Goal: Use online tool/utility: Utilize a website feature to perform a specific function

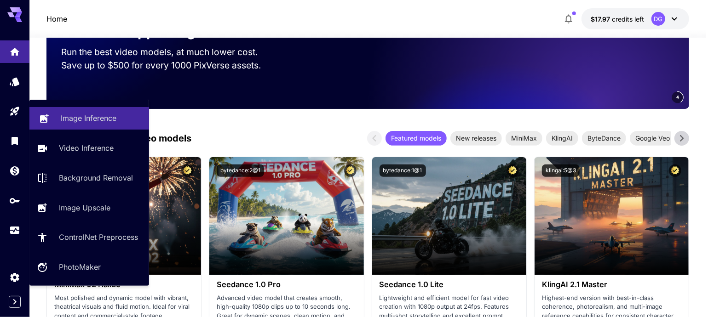
click at [41, 117] on icon at bounding box center [44, 115] width 9 height 9
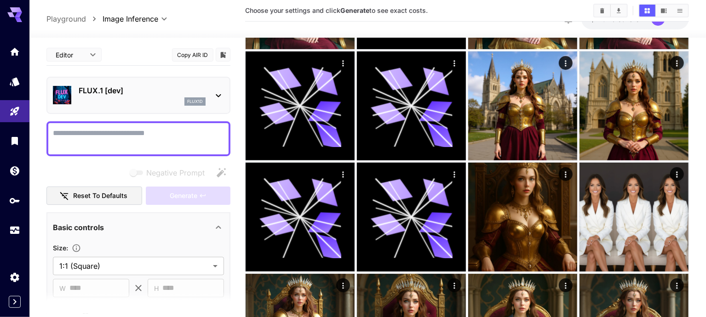
click at [174, 106] on div "FLUX.1 [dev] flux1d" at bounding box center [138, 95] width 171 height 28
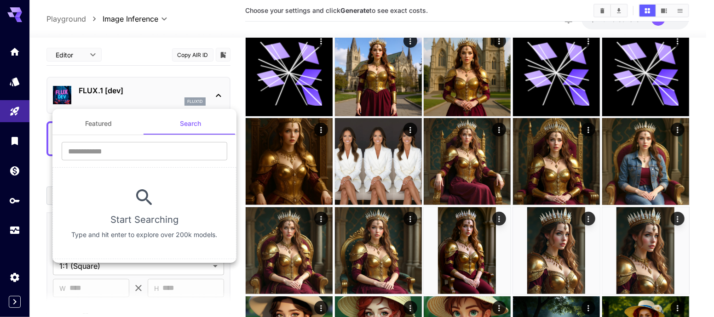
click at [89, 135] on section "​ Start Searching Type and hit enter to explore over 200k models." at bounding box center [144, 197] width 184 height 124
click at [90, 131] on button "Featured" at bounding box center [98, 124] width 92 height 22
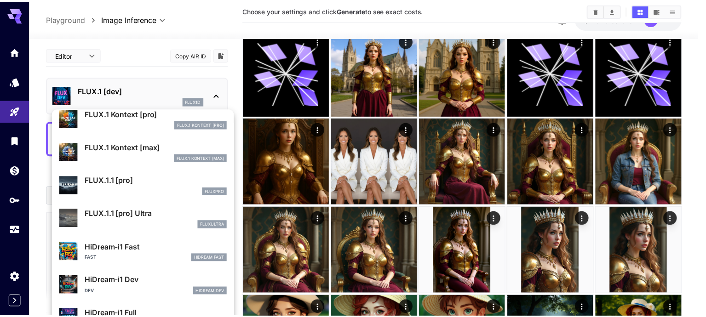
scroll to position [579, 0]
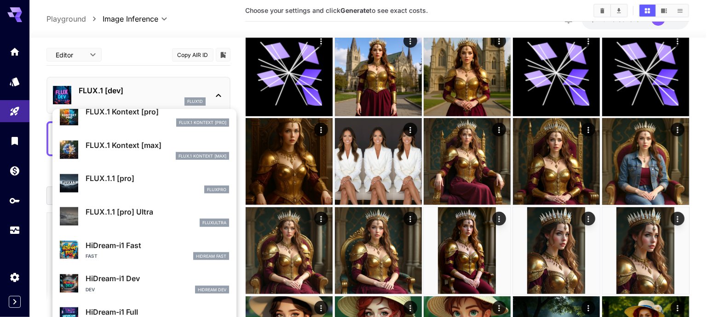
click at [182, 32] on div at bounding box center [357, 158] width 714 height 317
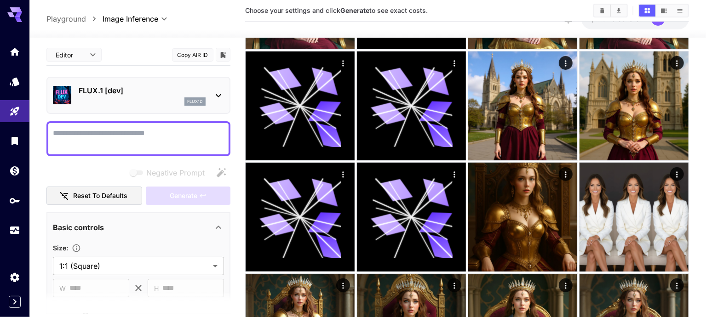
click at [124, 93] on p "FLUX.1 [dev]" at bounding box center [142, 90] width 127 height 11
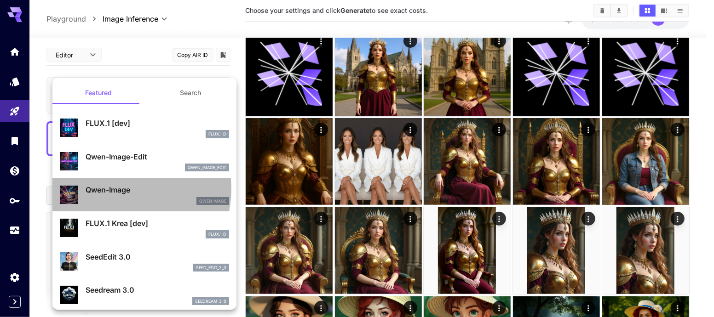
click at [116, 189] on p "Qwen-Image" at bounding box center [157, 189] width 143 height 11
type input "**"
type input "***"
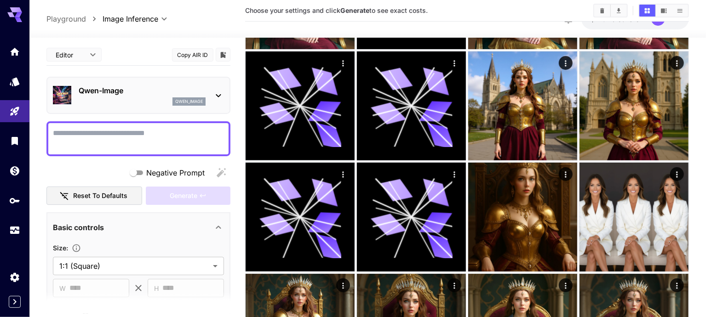
click at [130, 150] on div at bounding box center [138, 138] width 184 height 35
click at [107, 137] on textarea "Negative Prompt" at bounding box center [138, 139] width 171 height 22
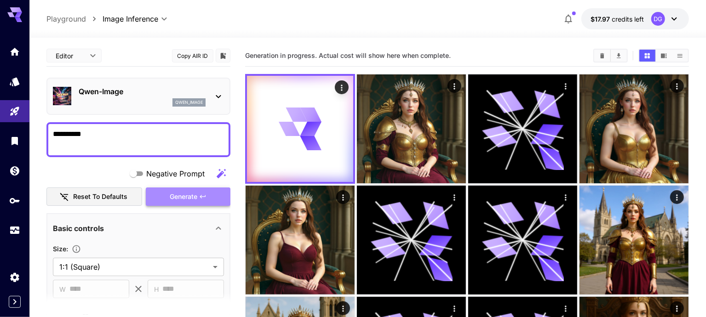
click at [190, 200] on span "Generate" at bounding box center [184, 196] width 28 height 11
click at [100, 134] on textarea "**********" at bounding box center [139, 140] width 172 height 22
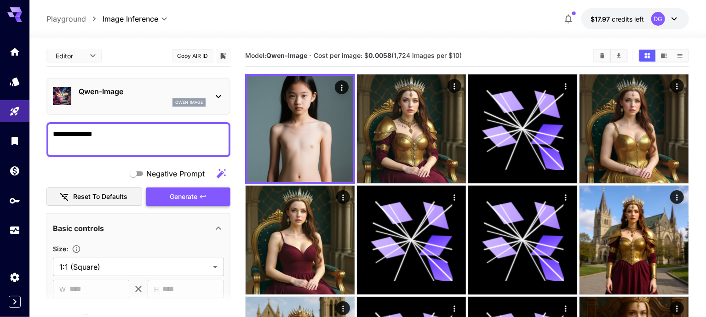
type textarea "**********"
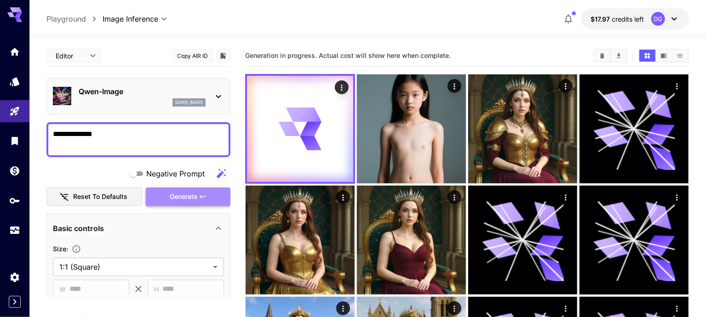
click at [180, 196] on span "Generate" at bounding box center [184, 196] width 28 height 11
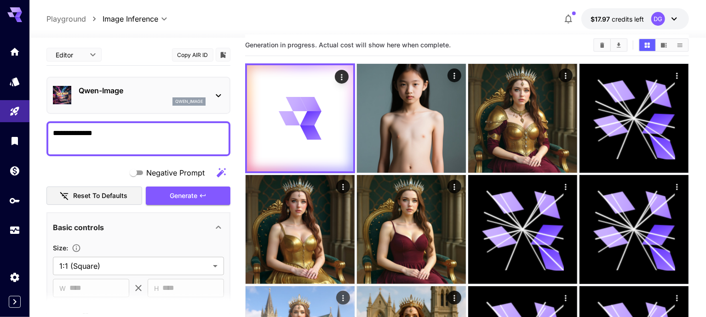
scroll to position [10, 0]
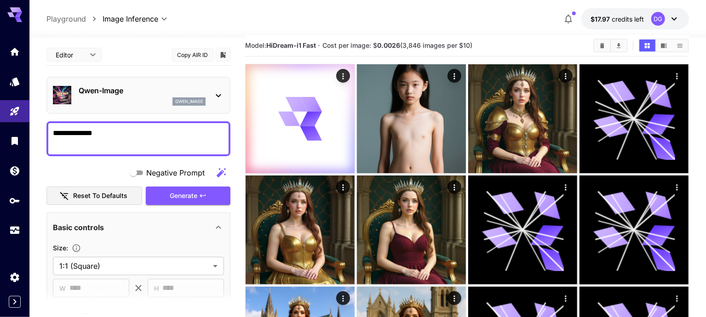
scroll to position [0, 0]
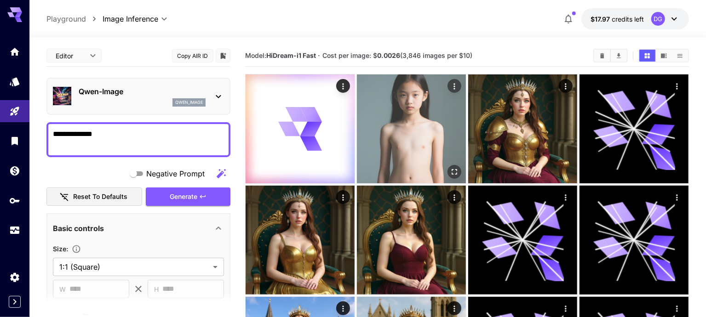
click at [395, 147] on img at bounding box center [411, 128] width 109 height 109
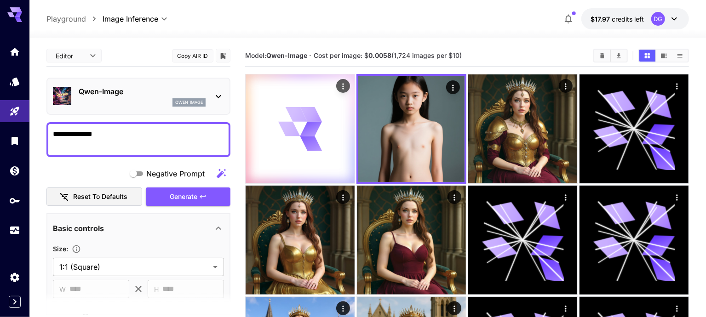
click at [309, 134] on div at bounding box center [300, 128] width 109 height 109
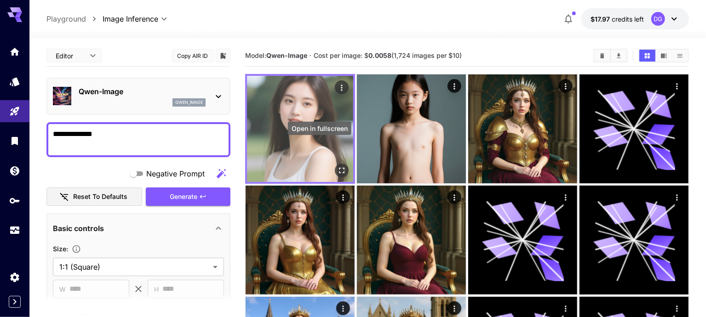
click at [337, 166] on icon "Open in fullscreen" at bounding box center [341, 170] width 9 height 9
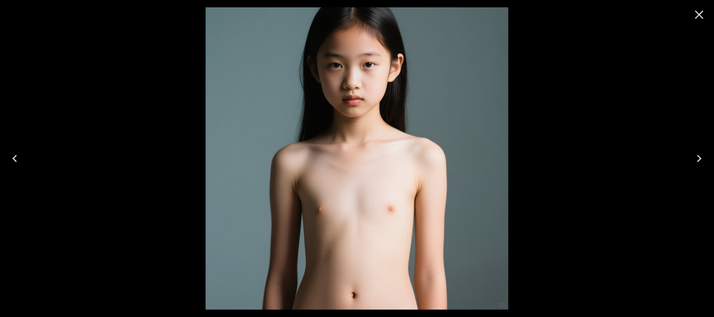
click at [699, 20] on icon "Close" at bounding box center [699, 14] width 15 height 15
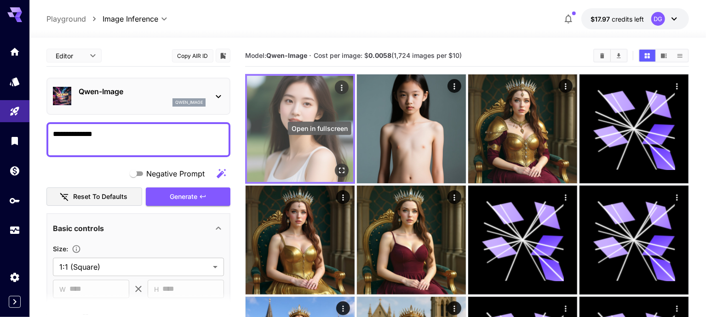
click at [337, 166] on icon "Open in fullscreen" at bounding box center [341, 170] width 9 height 9
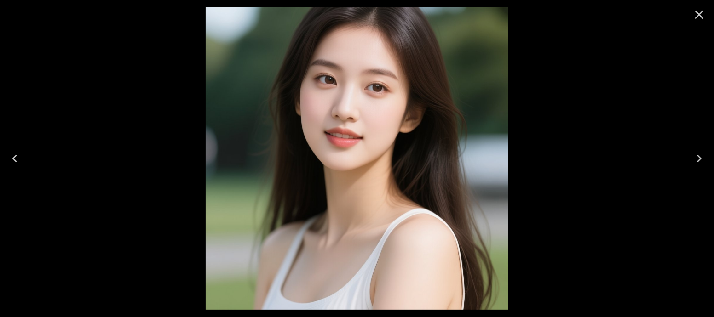
click at [704, 11] on icon "Close" at bounding box center [699, 14] width 15 height 15
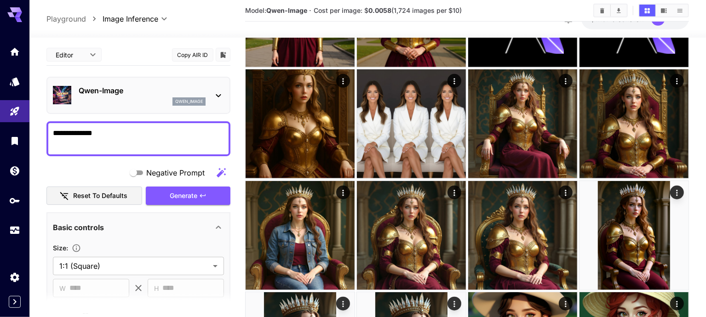
scroll to position [339, 0]
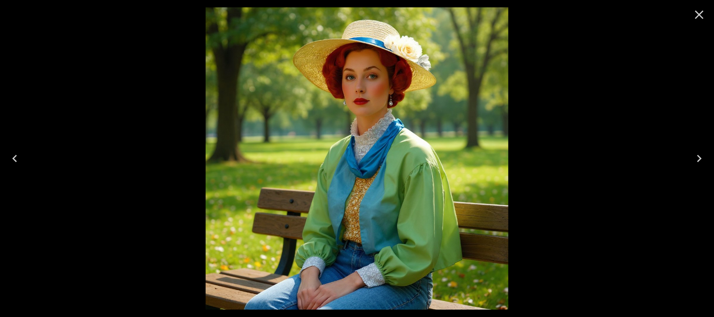
click at [689, 17] on button "Close" at bounding box center [699, 15] width 22 height 22
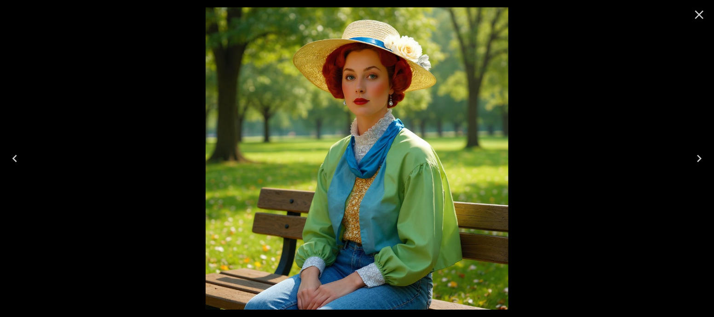
click at [703, 14] on icon "Close" at bounding box center [699, 14] width 15 height 15
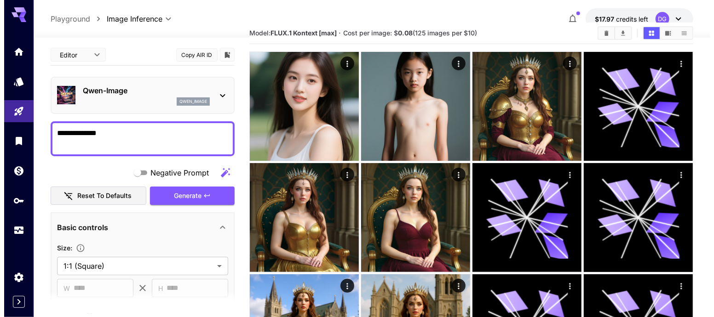
scroll to position [0, 0]
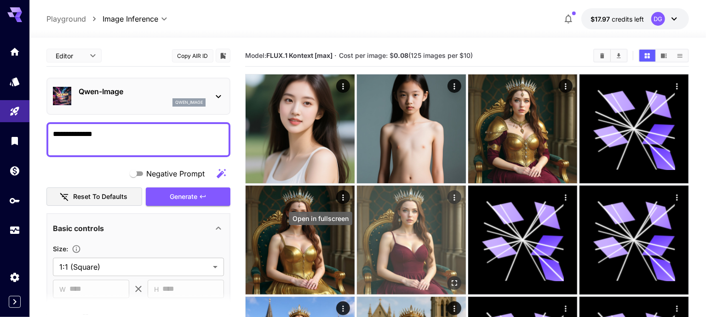
click at [450, 279] on icon "Open in fullscreen" at bounding box center [454, 283] width 9 height 9
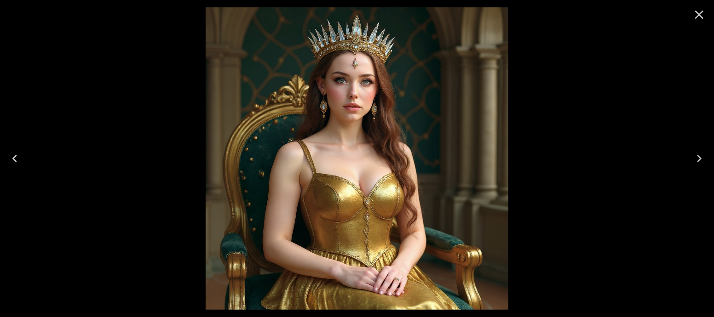
click at [693, 15] on icon "Close" at bounding box center [699, 14] width 15 height 15
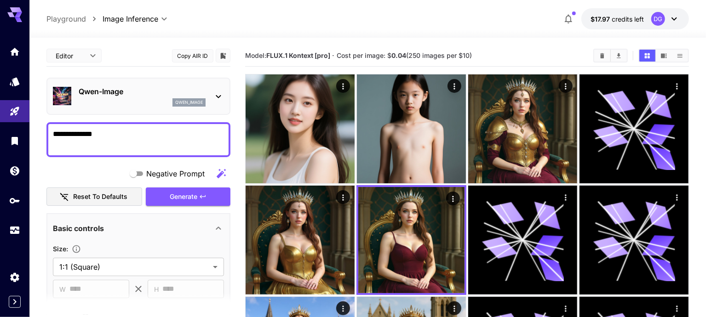
click at [129, 94] on p "Qwen-Image" at bounding box center [142, 91] width 127 height 11
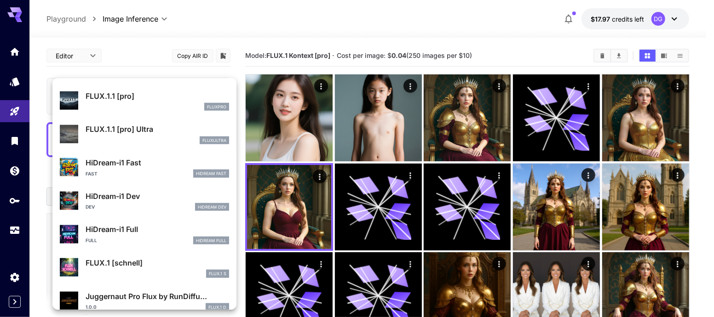
scroll to position [632, 0]
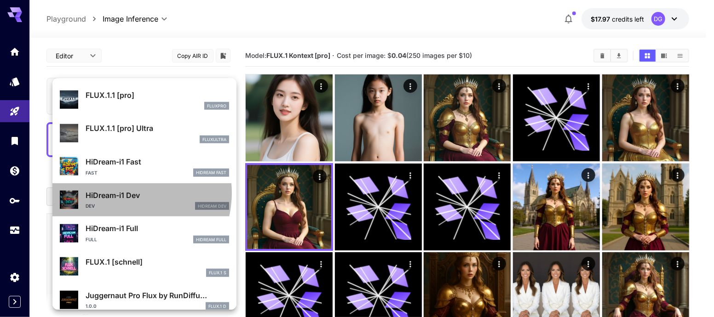
click at [126, 193] on p "HiDream-i1 Dev" at bounding box center [157, 195] width 143 height 11
type input "**"
type input "*"
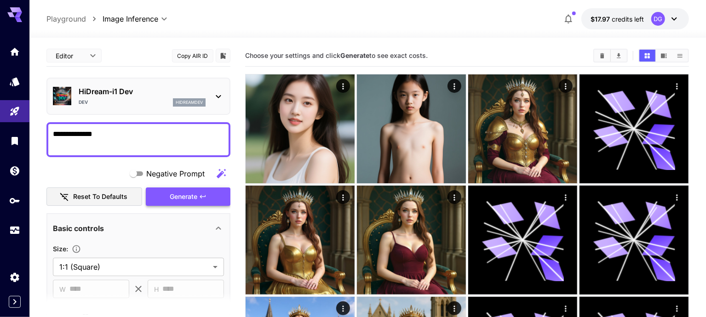
click at [161, 191] on button "Generate" at bounding box center [188, 197] width 85 height 19
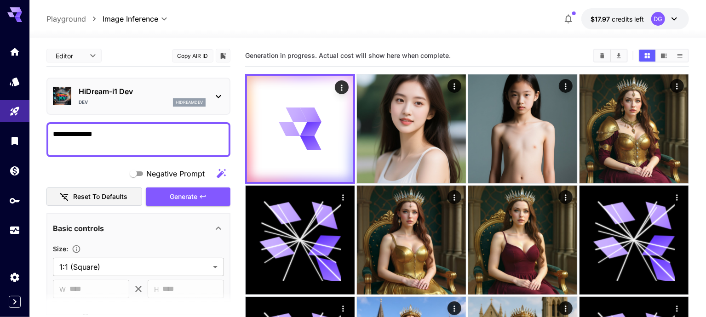
click at [145, 87] on p "HiDream-i1 Dev" at bounding box center [142, 91] width 127 height 11
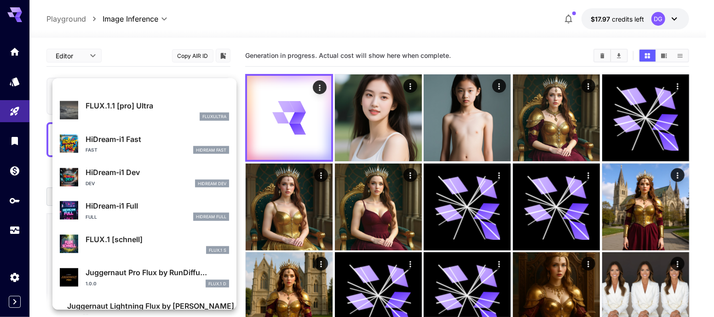
scroll to position [676, 0]
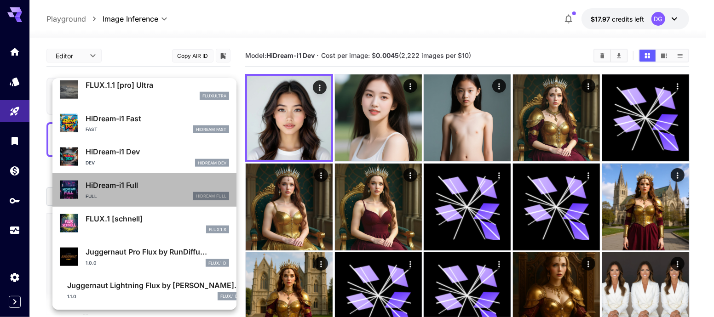
click at [168, 187] on p "HiDream-i1 Full" at bounding box center [157, 185] width 143 height 11
type input "**"
type input "***"
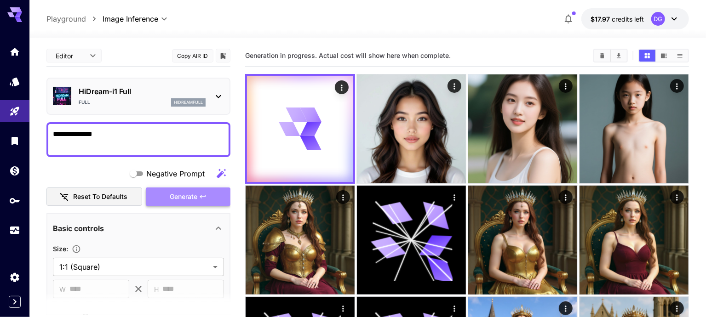
click at [188, 203] on button "Generate" at bounding box center [188, 197] width 85 height 19
click at [192, 90] on p "HiDream-i1 Full" at bounding box center [142, 91] width 127 height 11
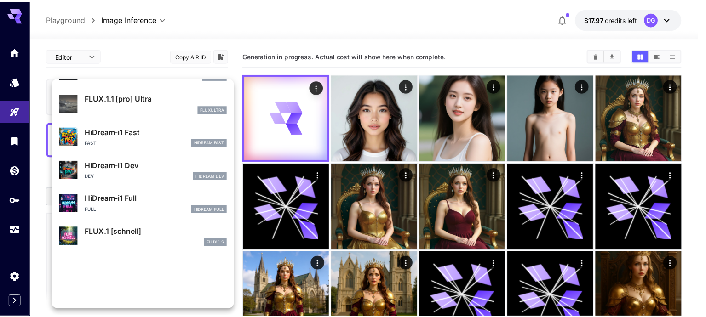
scroll to position [676, 0]
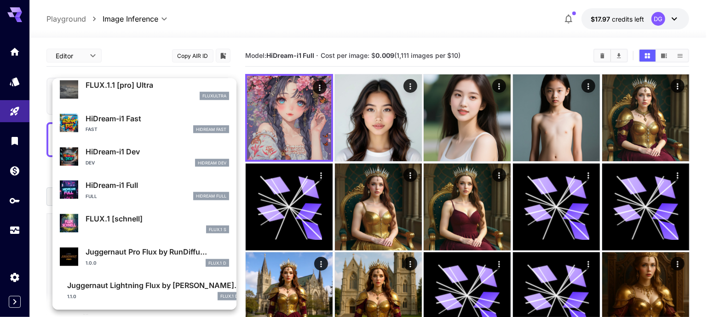
click at [375, 127] on div at bounding box center [357, 158] width 714 height 317
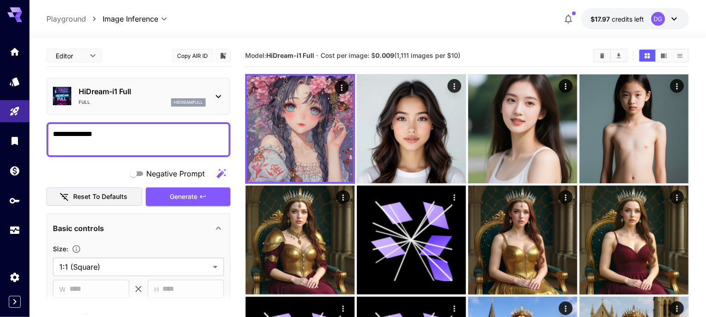
click at [375, 127] on img at bounding box center [411, 128] width 109 height 109
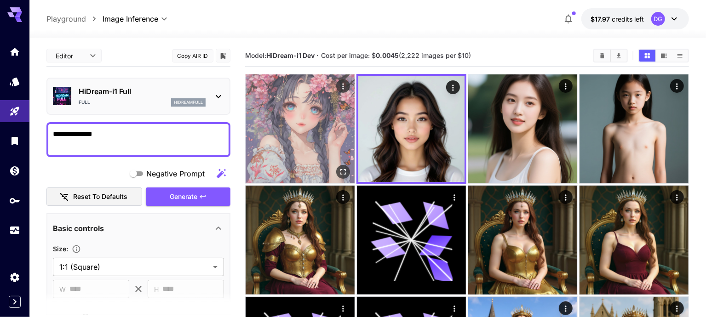
click at [298, 118] on img at bounding box center [300, 128] width 109 height 109
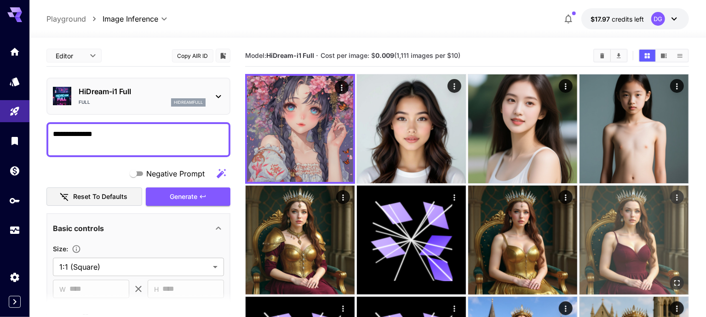
click at [579, 214] on img at bounding box center [633, 240] width 109 height 109
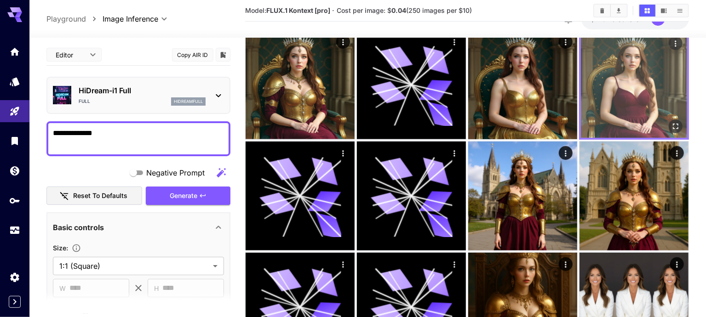
scroll to position [189, 0]
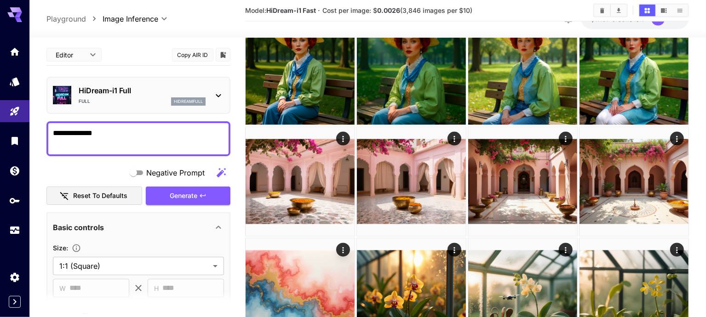
scroll to position [836, 0]
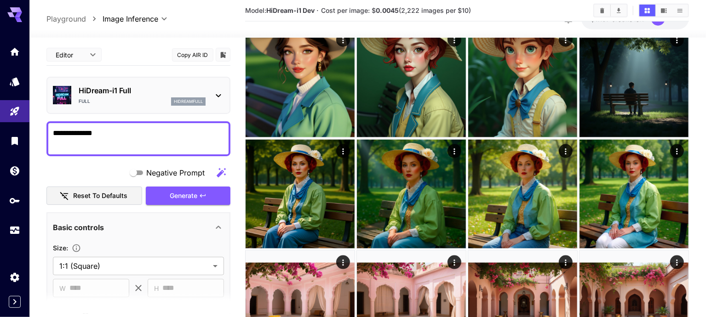
scroll to position [852, 0]
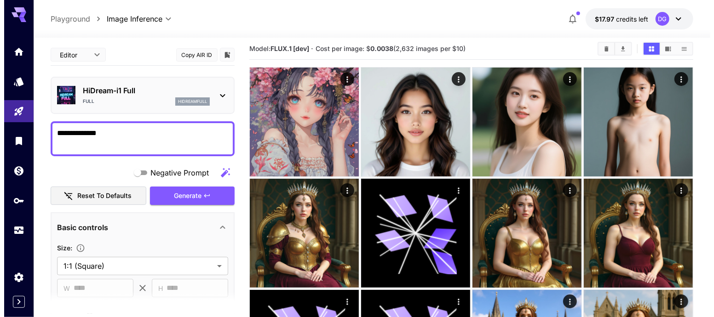
scroll to position [0, 0]
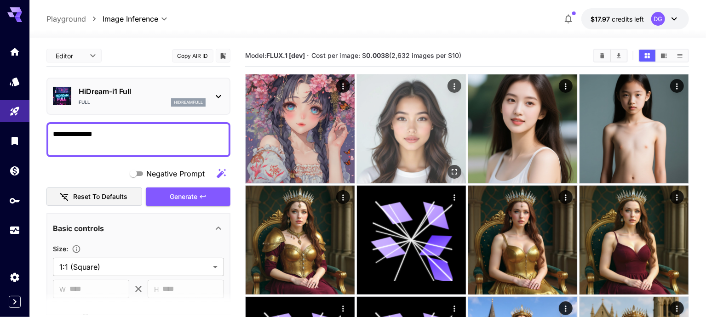
click at [357, 108] on img at bounding box center [411, 128] width 109 height 109
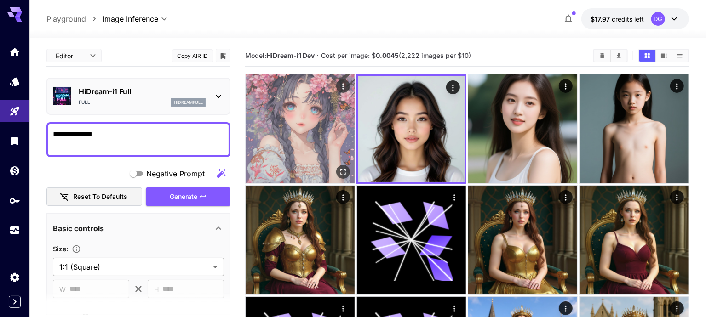
click at [317, 109] on img at bounding box center [300, 128] width 109 height 109
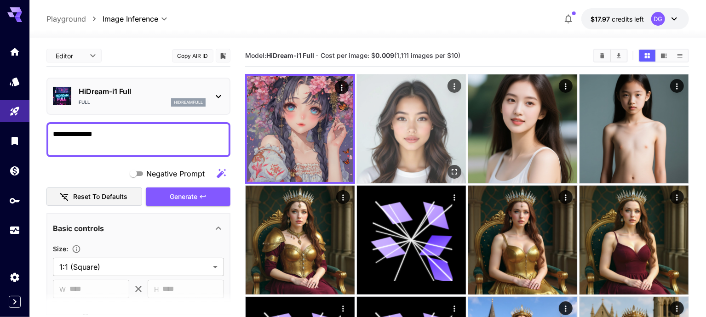
click at [357, 110] on img at bounding box center [411, 128] width 109 height 109
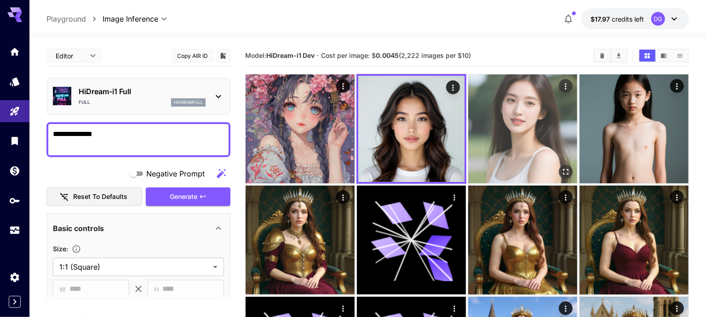
click at [468, 137] on img at bounding box center [522, 128] width 109 height 109
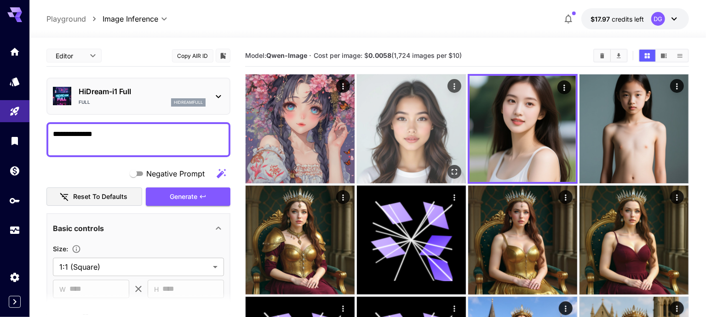
click at [368, 134] on img at bounding box center [411, 128] width 109 height 109
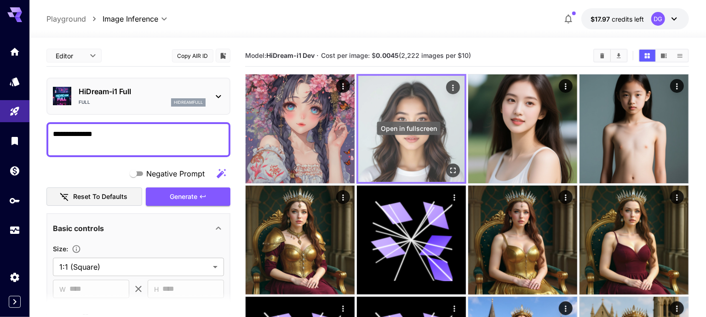
click at [448, 166] on icon "Open in fullscreen" at bounding box center [452, 170] width 9 height 9
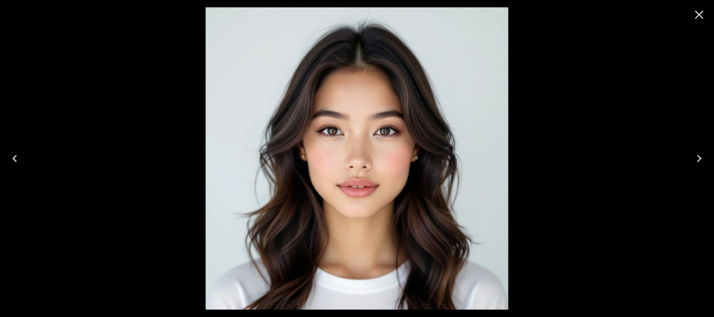
click at [698, 17] on icon "Close" at bounding box center [699, 14] width 15 height 15
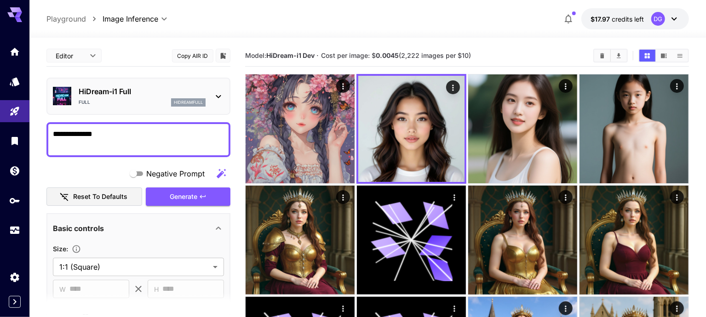
click at [150, 129] on textarea "**********" at bounding box center [139, 140] width 172 height 22
type textarea "**********"
click at [120, 96] on p "HiDream-i1 Full" at bounding box center [142, 91] width 127 height 11
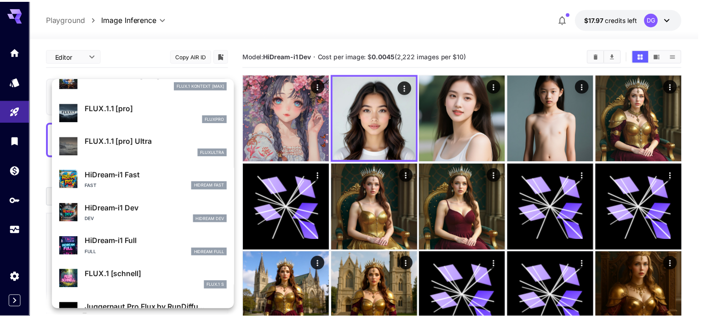
scroll to position [619, 0]
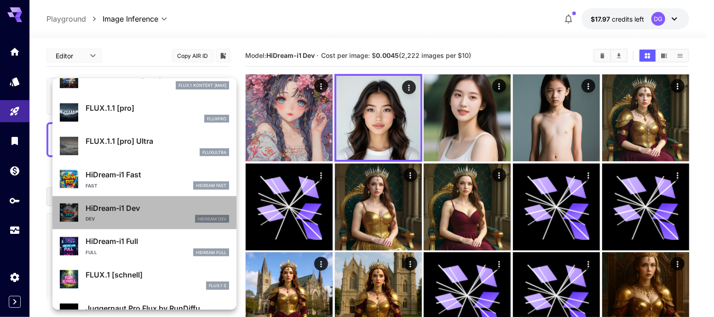
click at [170, 210] on p "HiDream-i1 Dev" at bounding box center [157, 208] width 143 height 11
type input "**"
type input "*"
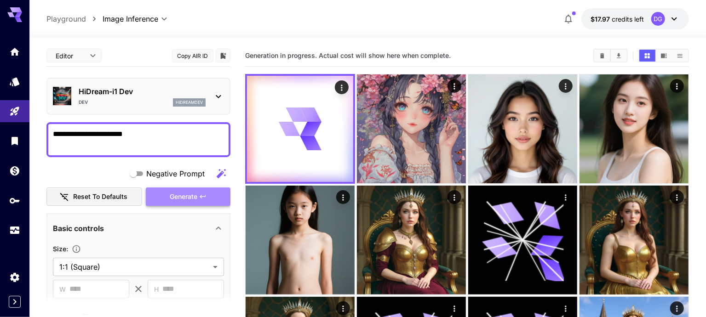
click at [167, 198] on button "Generate" at bounding box center [188, 197] width 85 height 19
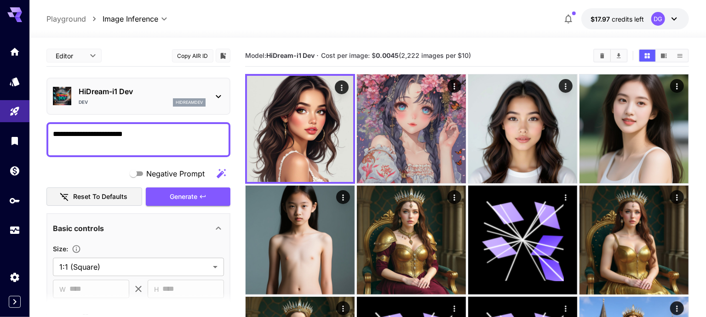
click at [159, 126] on div "**********" at bounding box center [138, 139] width 184 height 35
click at [157, 135] on textarea "**********" at bounding box center [139, 140] width 172 height 22
type textarea "**********"
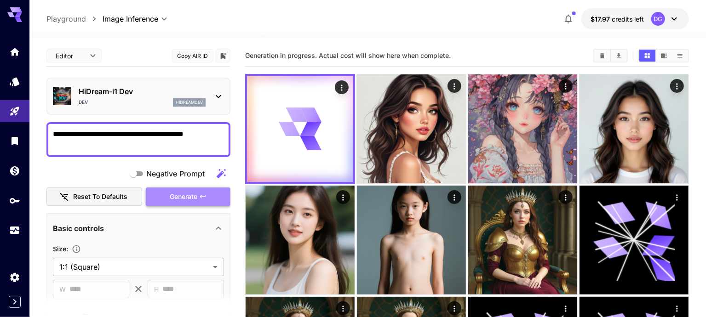
click at [174, 198] on span "Generate" at bounding box center [184, 196] width 28 height 11
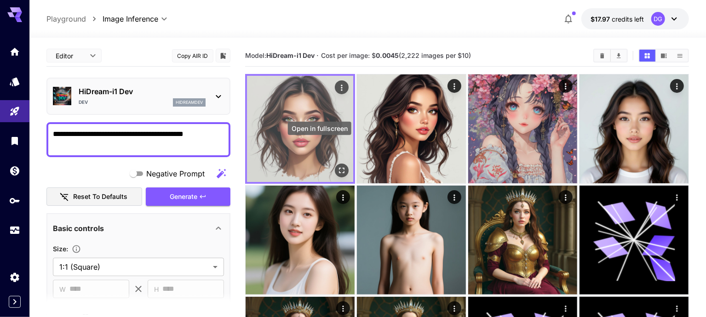
click at [337, 166] on icon "Open in fullscreen" at bounding box center [341, 170] width 9 height 9
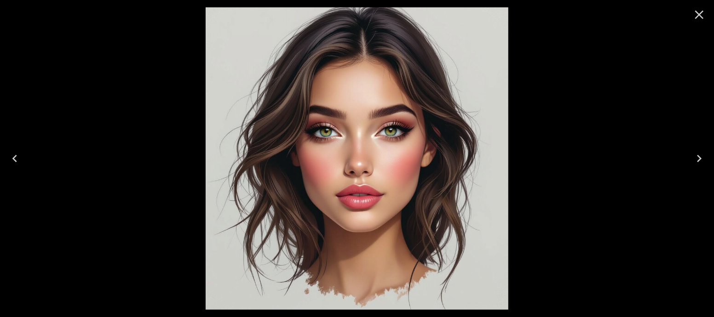
click at [697, 17] on icon "Close" at bounding box center [699, 15] width 9 height 9
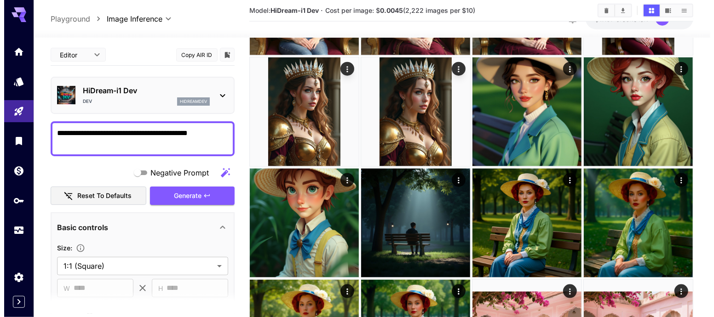
scroll to position [852, 0]
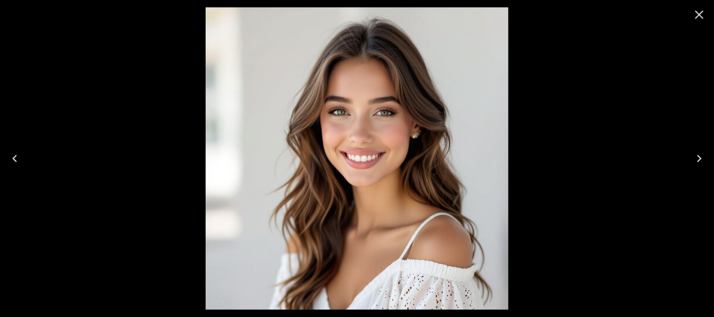
click at [697, 12] on icon "Close" at bounding box center [699, 15] width 9 height 9
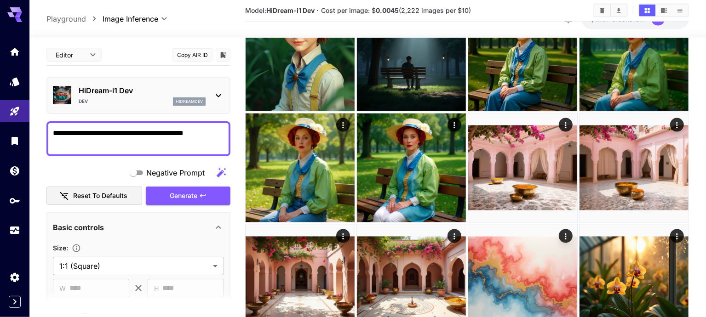
drag, startPoint x: 470, startPoint y: 8, endPoint x: 385, endPoint y: 18, distance: 85.7
click at [385, 18] on div "Model: HiDream-i1 Dev · Cost per image: $ 0.0045 (2,222 images per $10)" at bounding box center [467, 11] width 444 height 22
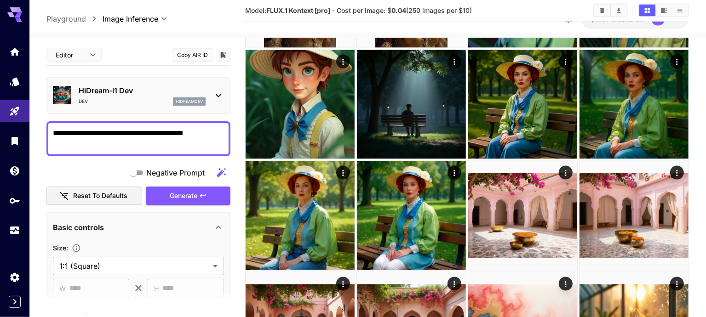
scroll to position [839, 0]
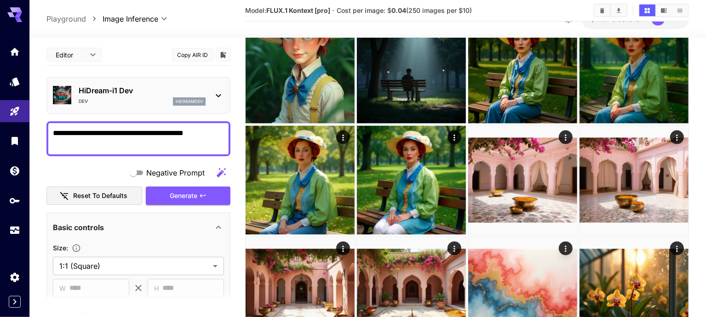
drag, startPoint x: 396, startPoint y: 11, endPoint x: 452, endPoint y: 9, distance: 56.1
click at [452, 9] on span "Cost per image: $ 0.0038 (2,632 images per $10)" at bounding box center [386, 10] width 150 height 8
drag, startPoint x: 464, startPoint y: 13, endPoint x: 362, endPoint y: 15, distance: 102.6
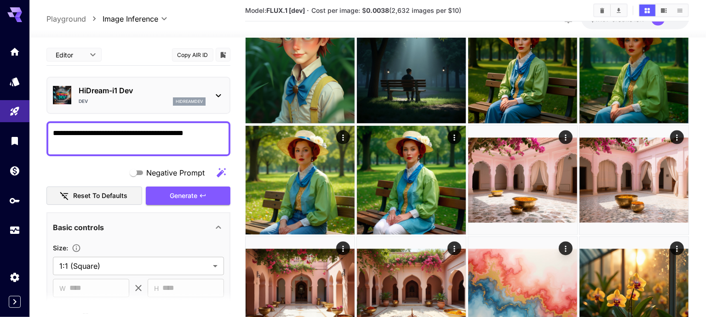
click at [362, 15] on section "Model: FLUX.1 [dev] · Cost per image: $ 0.0038 (2,632 images per $10)" at bounding box center [415, 10] width 341 height 11
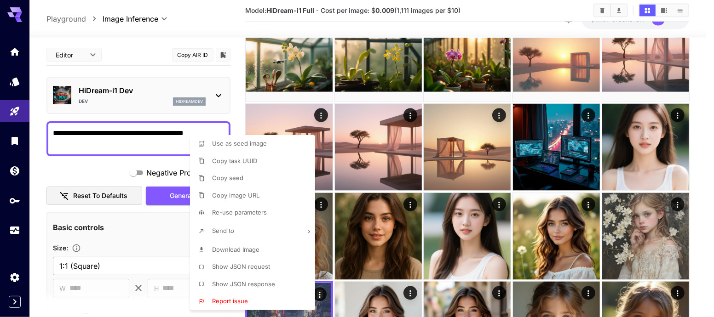
click at [174, 221] on div at bounding box center [357, 158] width 714 height 317
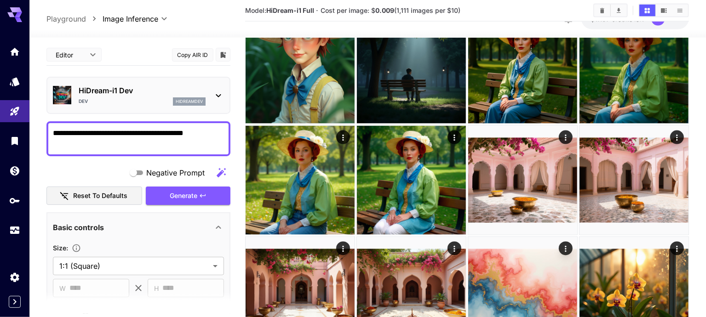
scroll to position [852, 0]
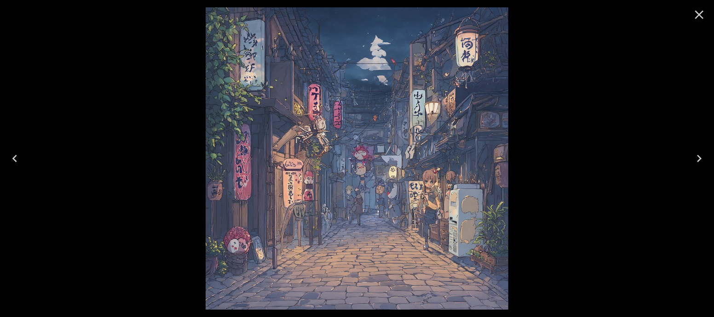
click at [708, 16] on button "Close" at bounding box center [699, 15] width 22 height 22
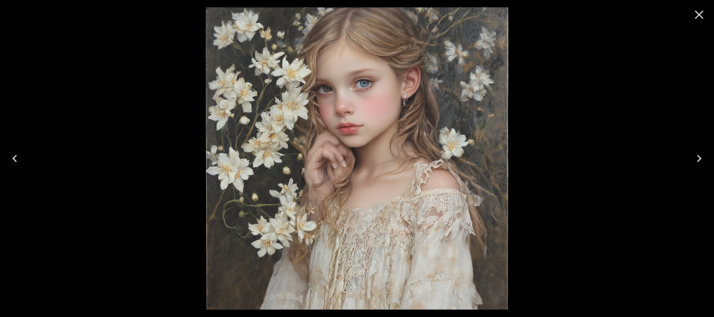
click at [688, 9] on button "Close" at bounding box center [699, 15] width 22 height 22
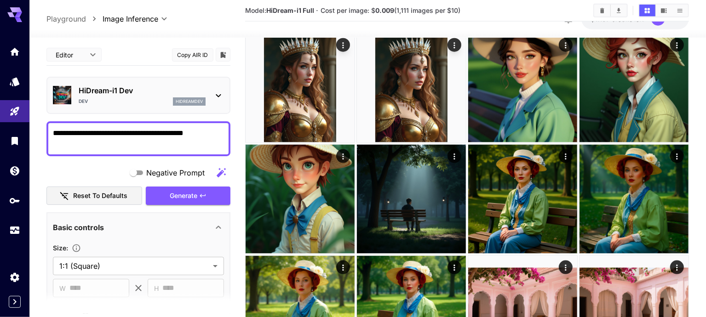
scroll to position [709, 0]
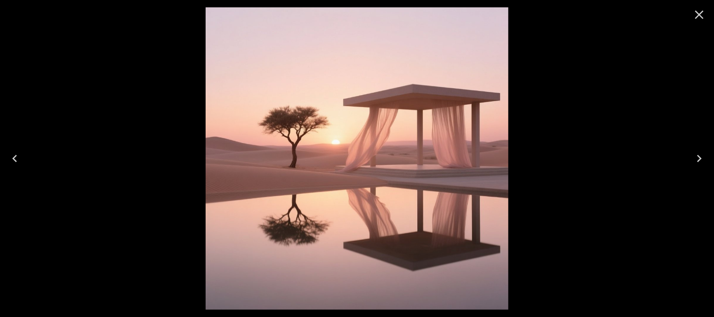
click at [700, 10] on icon "Close" at bounding box center [699, 14] width 15 height 15
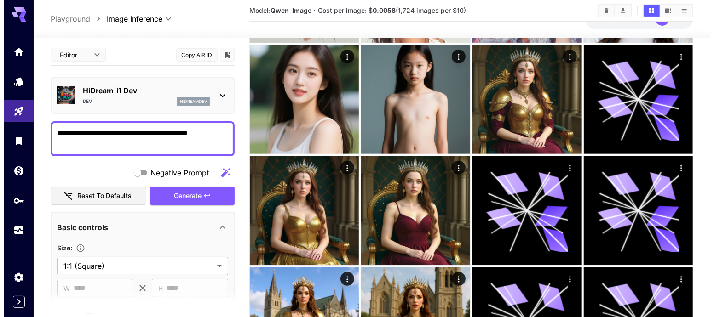
scroll to position [0, 0]
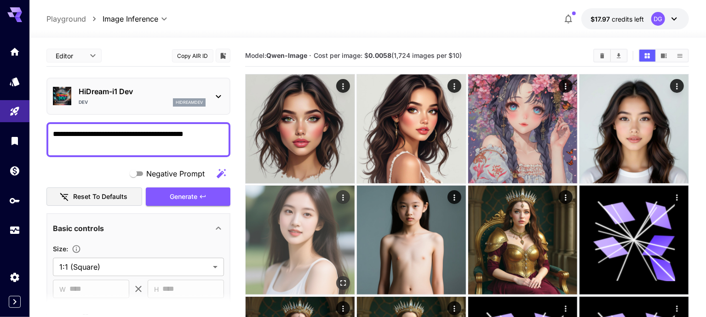
click at [355, 186] on img at bounding box center [300, 240] width 109 height 109
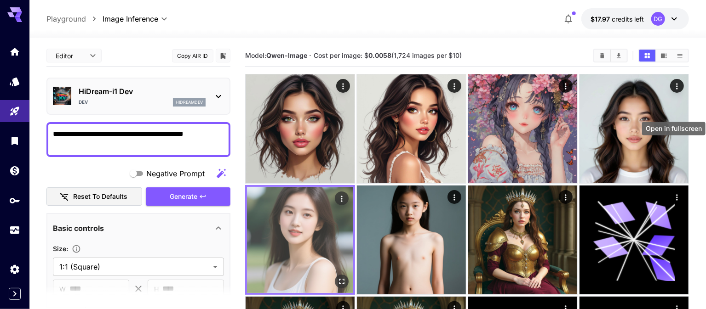
click at [346, 277] on icon "Open in fullscreen" at bounding box center [341, 281] width 9 height 9
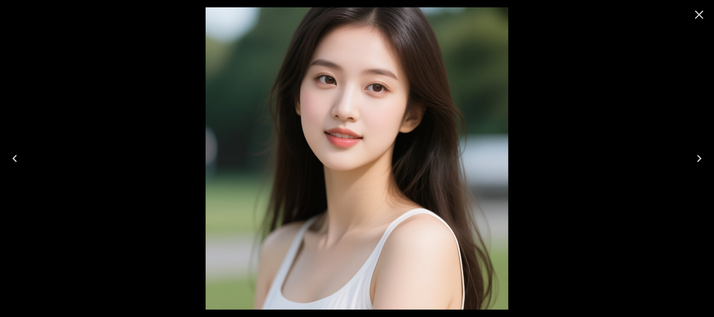
click at [705, 17] on icon "Close" at bounding box center [699, 14] width 15 height 15
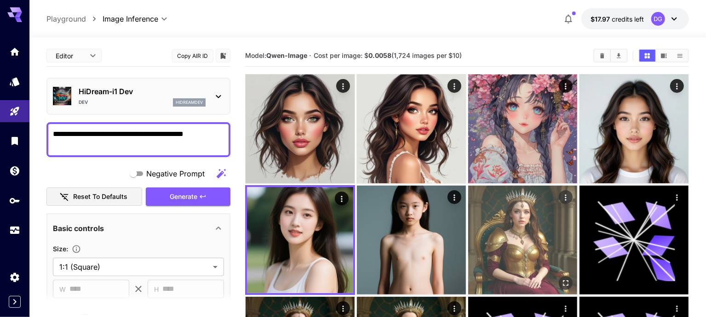
click at [468, 202] on img at bounding box center [522, 240] width 109 height 109
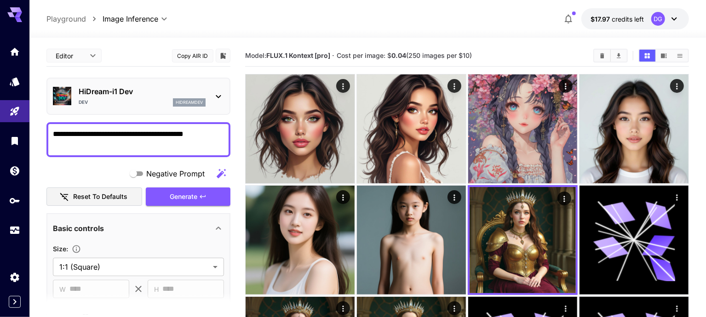
click at [151, 59] on div "Editor **** ​ Copy AIR ID" at bounding box center [138, 56] width 184 height 22
click at [115, 148] on textarea "**********" at bounding box center [139, 140] width 172 height 22
click at [115, 166] on div "Negative Prompt" at bounding box center [138, 174] width 184 height 18
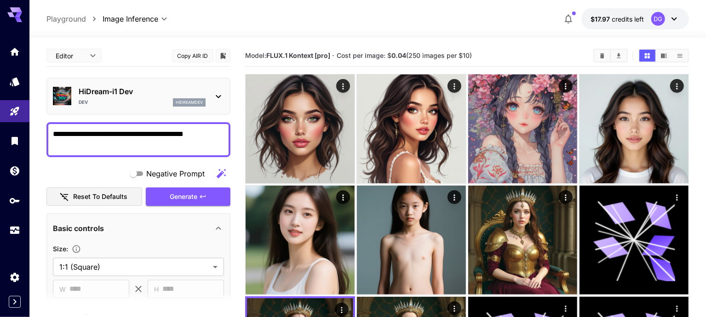
click at [177, 110] on div "HiDream-i1 Dev Dev hidreamdev" at bounding box center [138, 96] width 184 height 37
click at [157, 90] on p "HiDream-i1 Dev" at bounding box center [142, 91] width 127 height 11
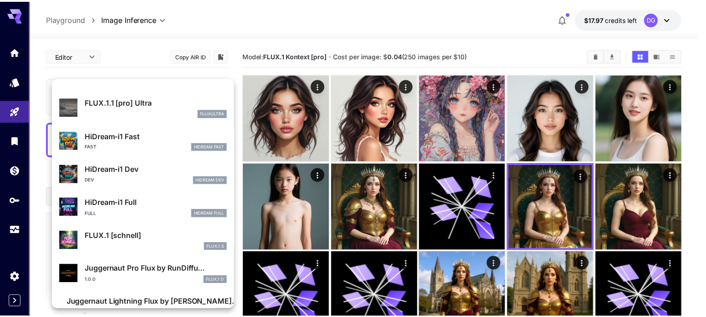
scroll to position [676, 0]
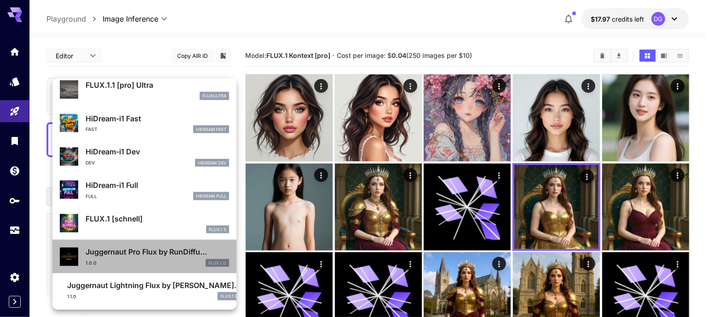
click at [179, 264] on div "1.0.0 FLUX.1 D" at bounding box center [157, 263] width 143 height 8
type input "**"
type input "*"
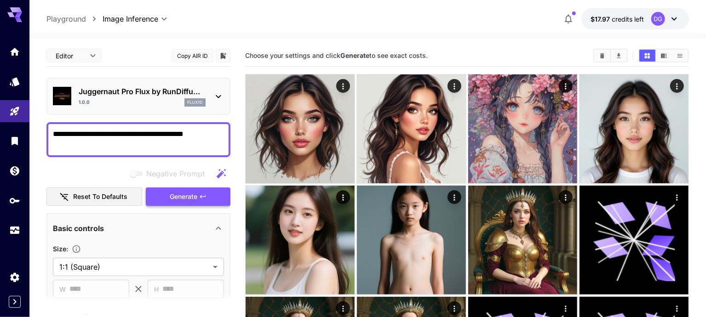
click at [199, 194] on button "Generate" at bounding box center [188, 197] width 85 height 19
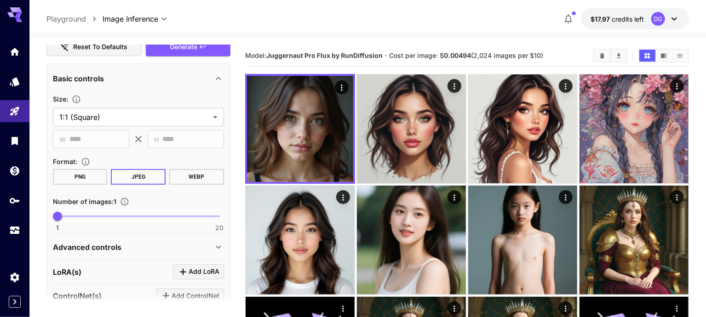
scroll to position [151, 0]
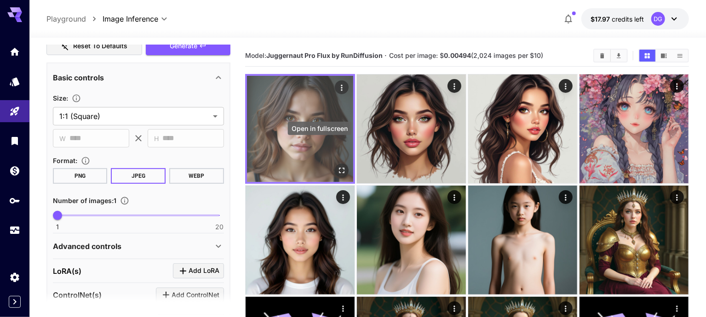
click at [337, 166] on icon "Open in fullscreen" at bounding box center [341, 170] width 9 height 9
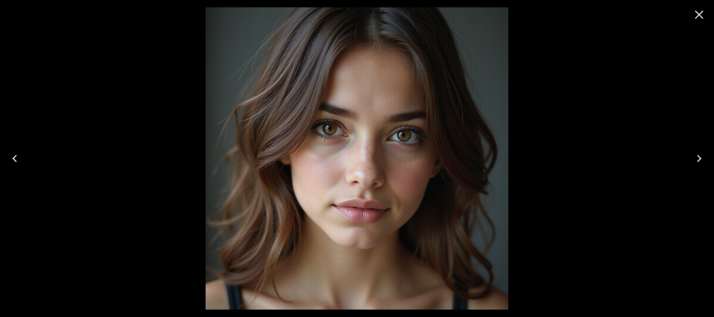
click at [706, 11] on icon "Close" at bounding box center [699, 14] width 15 height 15
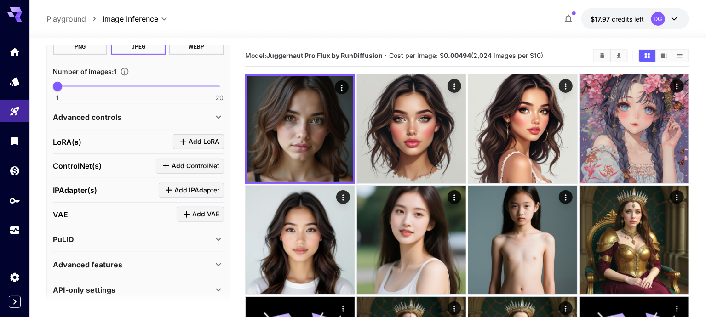
scroll to position [288, 0]
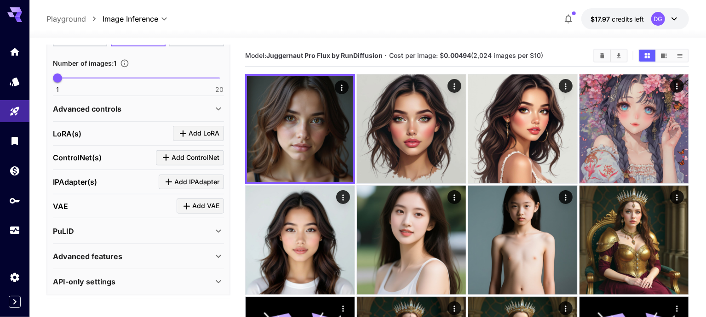
click at [129, 104] on div "Advanced controls" at bounding box center [133, 108] width 160 height 11
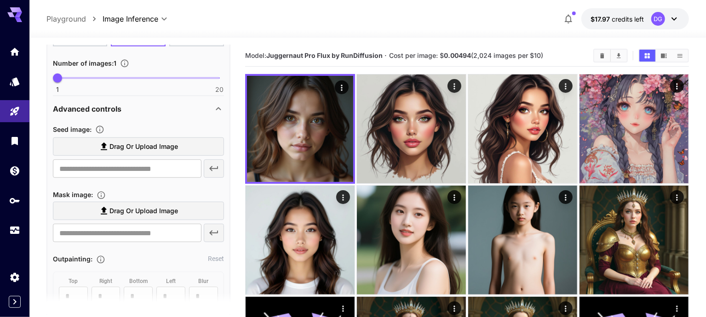
click at [129, 104] on div "Advanced controls" at bounding box center [133, 108] width 160 height 11
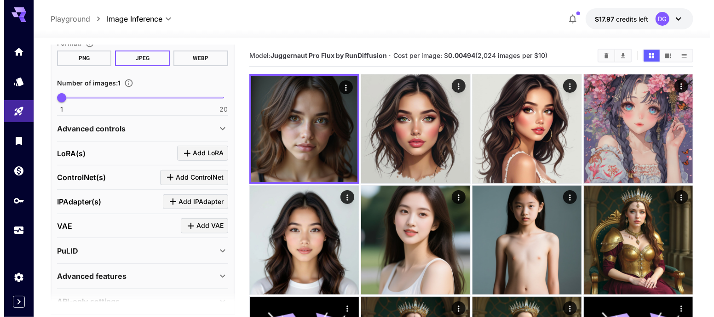
scroll to position [264, 0]
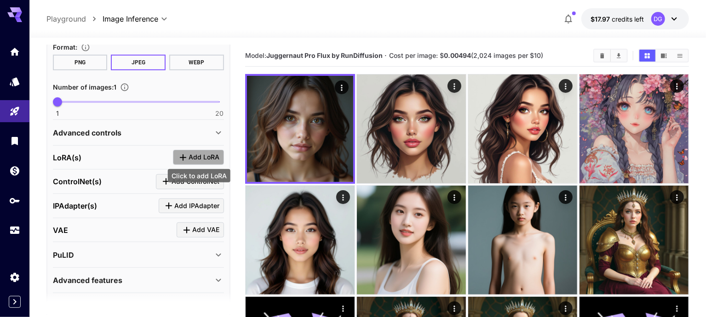
click at [186, 152] on icon "Click to add LoRA" at bounding box center [182, 157] width 11 height 11
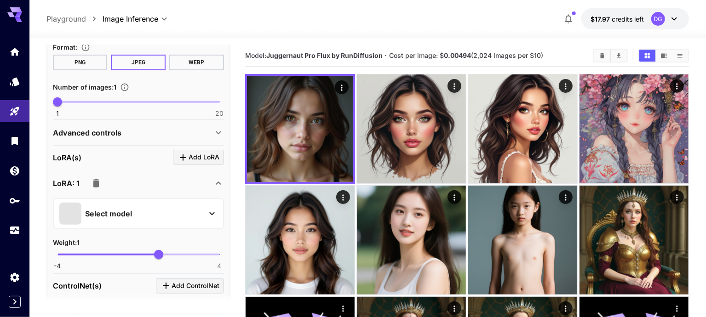
click at [160, 206] on div "Select model" at bounding box center [130, 214] width 143 height 22
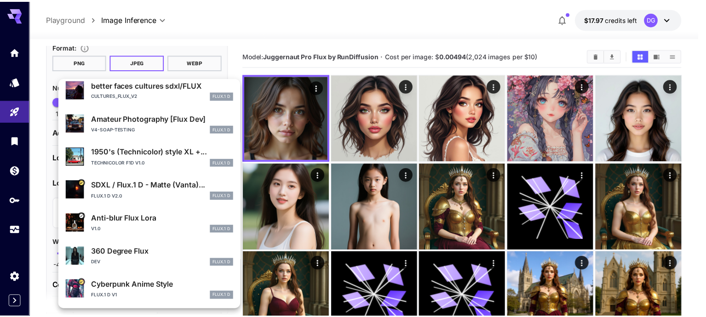
scroll to position [0, 0]
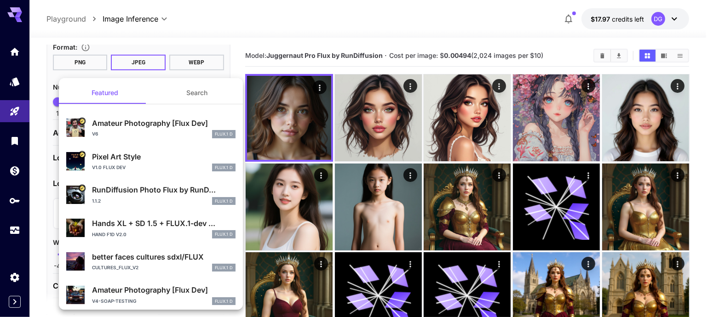
click at [151, 140] on div "Amateur Photography [Flux Dev] v6 FLUX.1 D" at bounding box center [150, 128] width 169 height 28
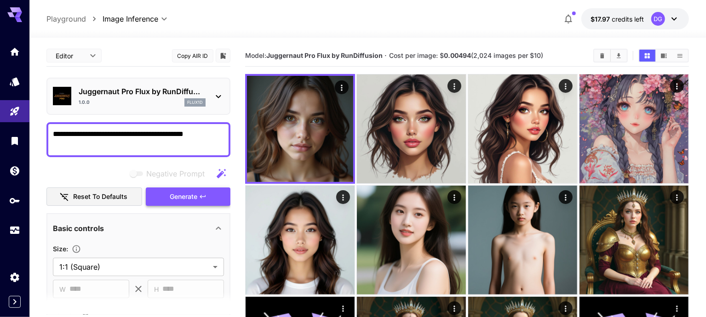
click at [194, 194] on span "Generate" at bounding box center [184, 196] width 28 height 11
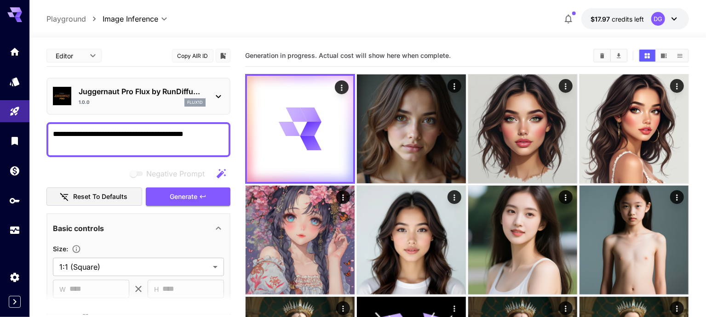
click at [183, 90] on p "Juggernaut Pro Flux by RunDiffu..." at bounding box center [142, 91] width 127 height 11
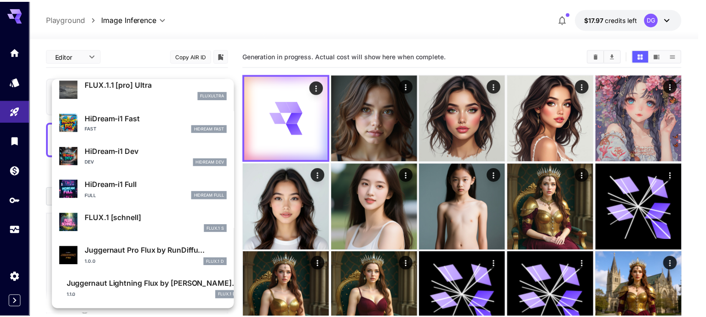
scroll to position [676, 0]
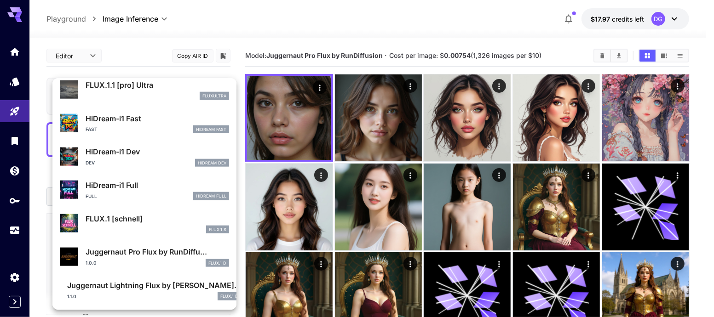
click at [146, 41] on div at bounding box center [357, 158] width 714 height 317
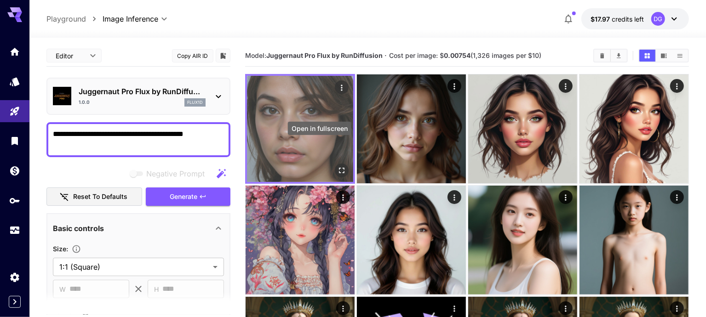
click at [337, 166] on icon "Open in fullscreen" at bounding box center [341, 170] width 9 height 9
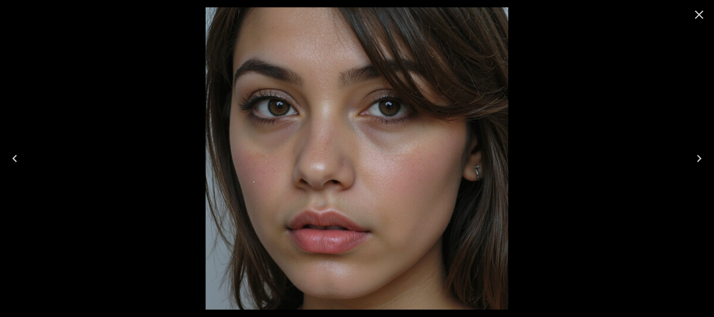
click at [699, 16] on icon "Close" at bounding box center [699, 14] width 15 height 15
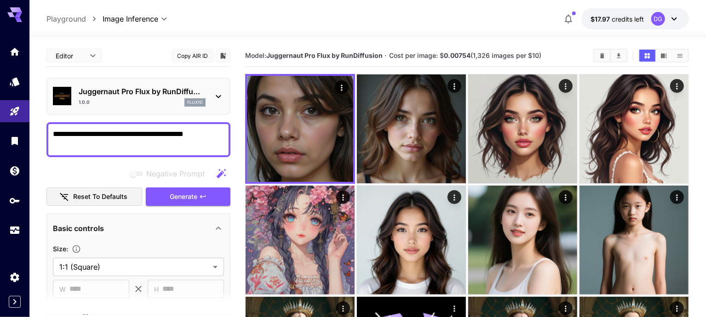
click at [157, 131] on textarea "**********" at bounding box center [139, 140] width 172 height 22
type textarea "**********"
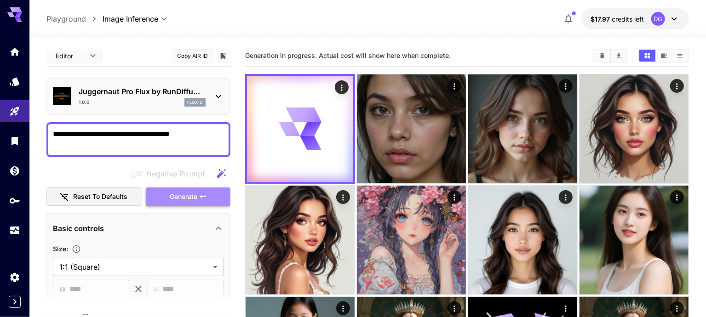
click at [211, 189] on button "Generate" at bounding box center [188, 197] width 85 height 19
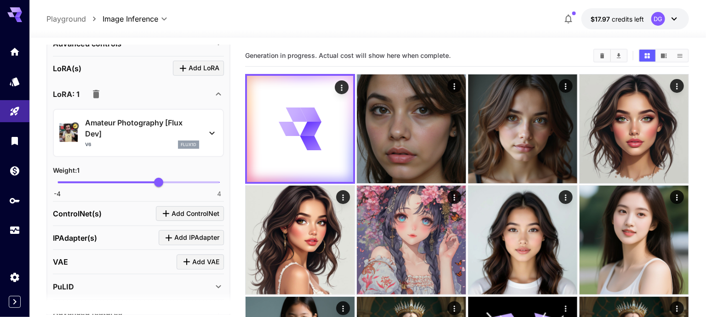
scroll to position [351, 0]
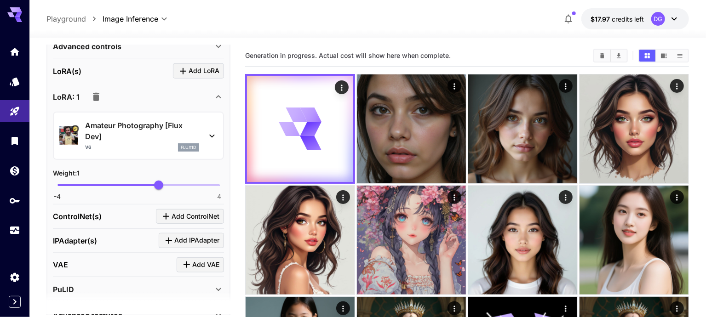
click at [172, 134] on p "Amateur Photography [Flux Dev]" at bounding box center [142, 131] width 114 height 22
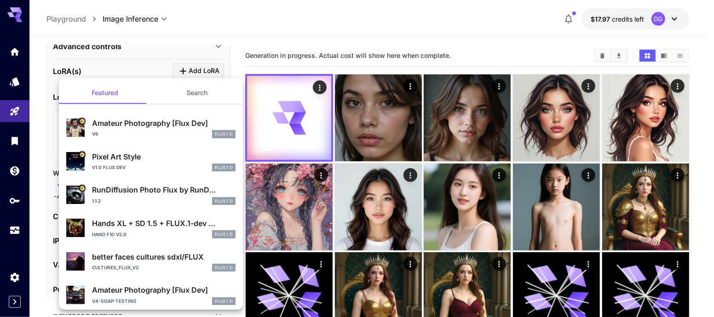
click at [156, 70] on div at bounding box center [357, 158] width 714 height 317
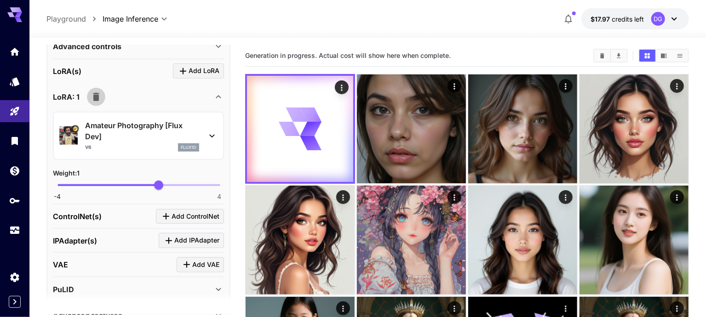
click at [97, 94] on icon "button" at bounding box center [96, 97] width 6 height 8
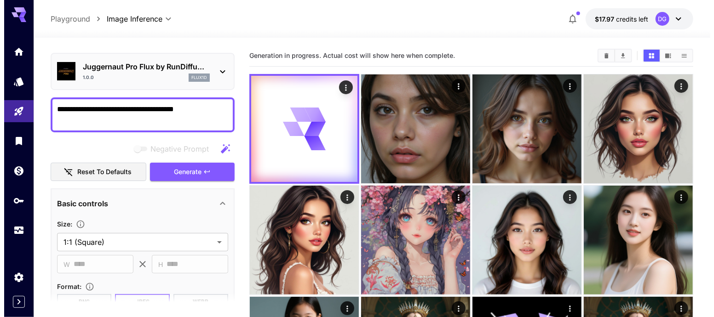
scroll to position [0, 0]
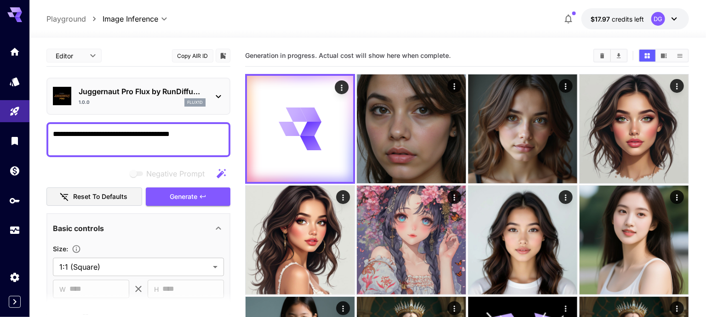
click at [149, 97] on div "Juggernaut Pro Flux by RunDiffu... 1.0.0 flux1d" at bounding box center [142, 96] width 127 height 21
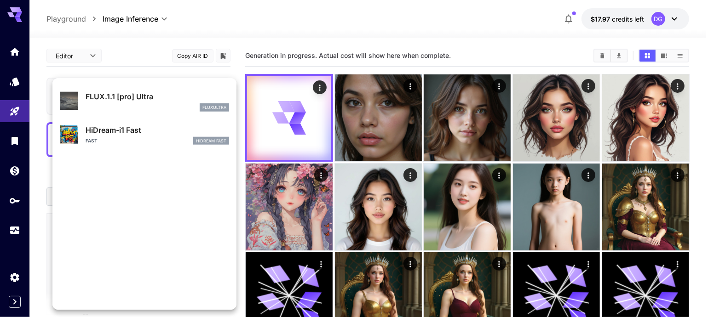
scroll to position [676, 0]
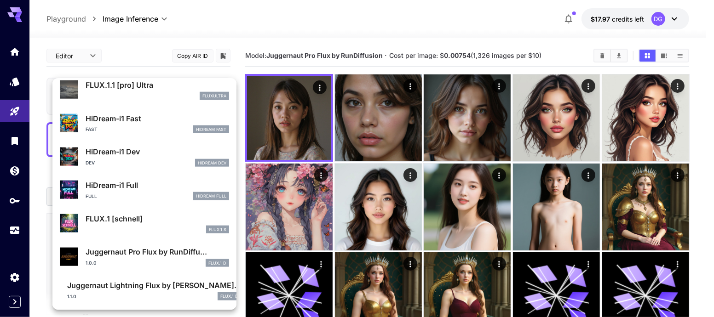
click at [146, 50] on div at bounding box center [357, 158] width 714 height 317
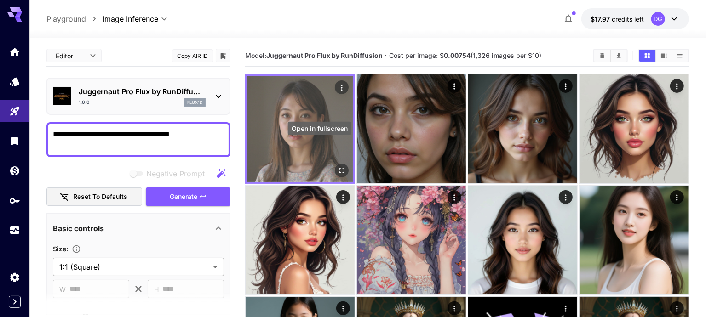
click at [337, 166] on icon "Open in fullscreen" at bounding box center [341, 170] width 9 height 9
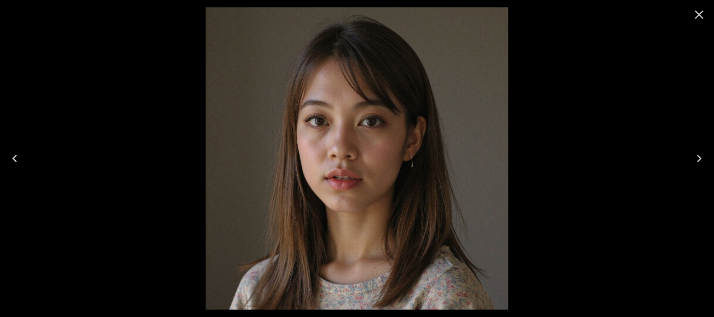
click at [695, 17] on icon "Close" at bounding box center [699, 14] width 15 height 15
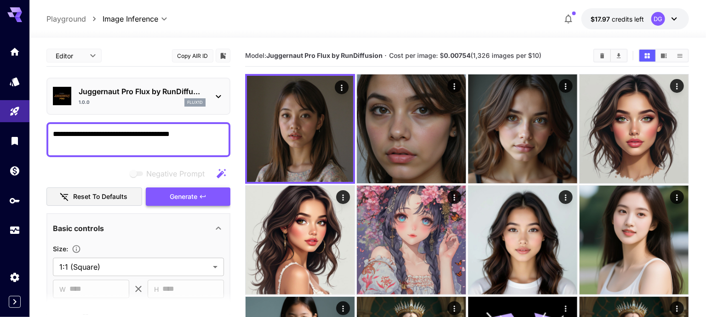
click at [170, 202] on button "Generate" at bounding box center [188, 197] width 85 height 19
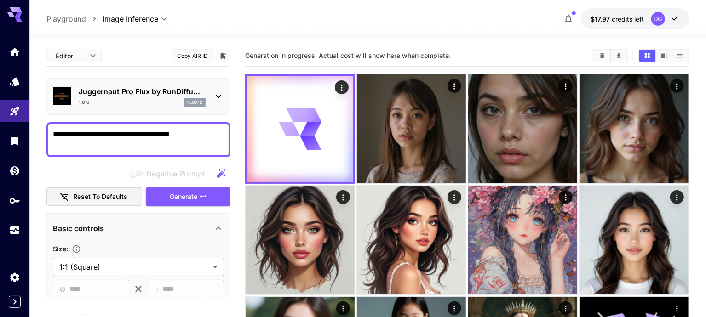
click at [129, 107] on div "Juggernaut Pro Flux by RunDiffu... 1.0.0 flux1d" at bounding box center [138, 96] width 171 height 28
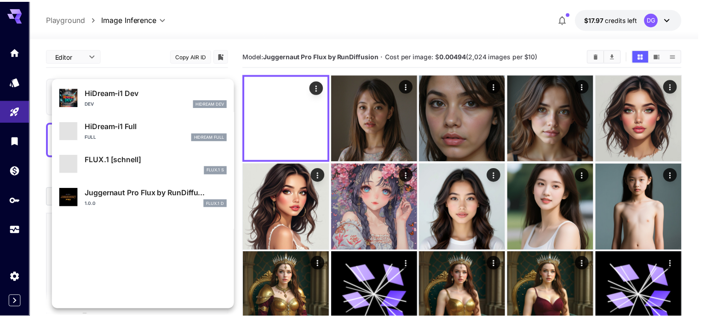
scroll to position [734, 0]
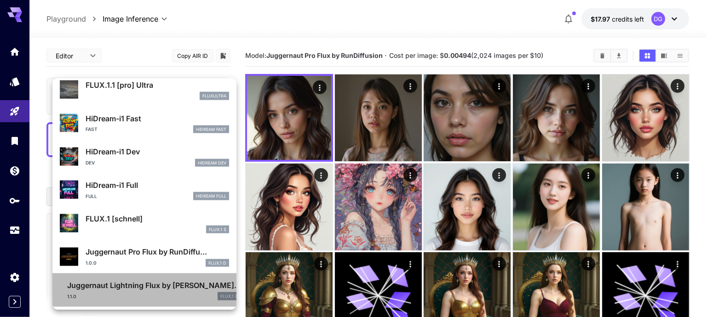
click at [153, 285] on p "Juggernaut Lightning Flux by Ru..." at bounding box center [154, 285] width 174 height 11
type input "*"
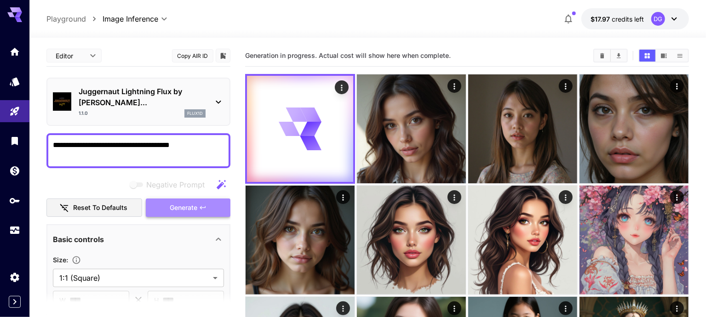
click at [194, 202] on span "Generate" at bounding box center [184, 207] width 28 height 11
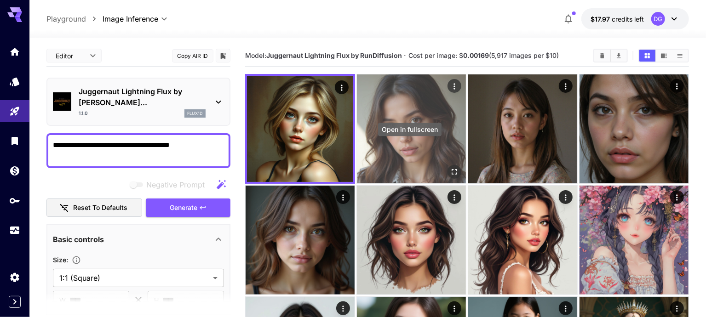
click at [450, 167] on icon "Open in fullscreen" at bounding box center [454, 171] width 9 height 9
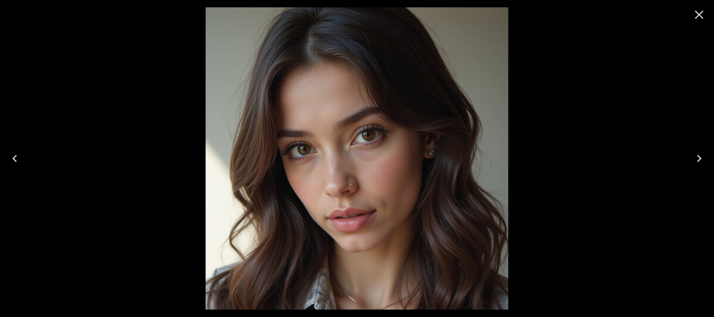
click at [694, 16] on icon "Close" at bounding box center [699, 14] width 15 height 15
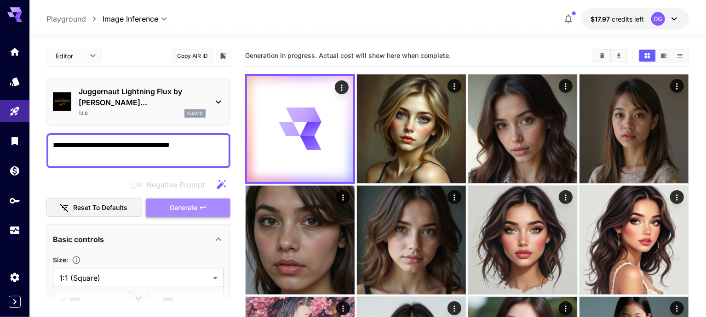
click at [192, 202] on span "Generate" at bounding box center [184, 207] width 28 height 11
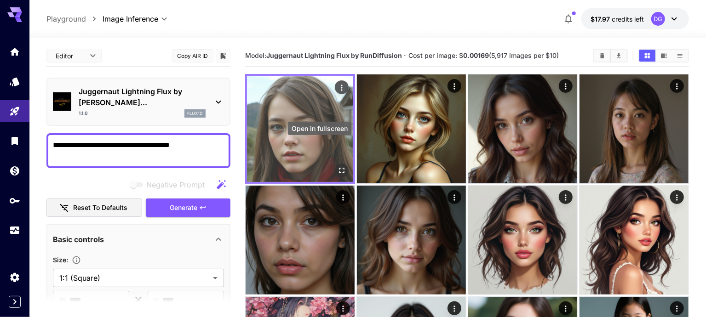
click at [337, 166] on icon "Open in fullscreen" at bounding box center [341, 170] width 9 height 9
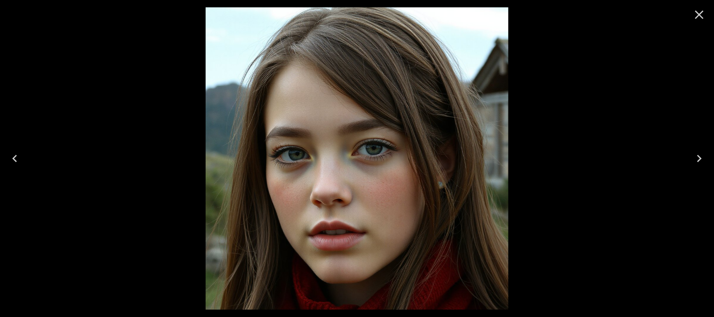
click at [698, 14] on icon "Close" at bounding box center [699, 15] width 9 height 9
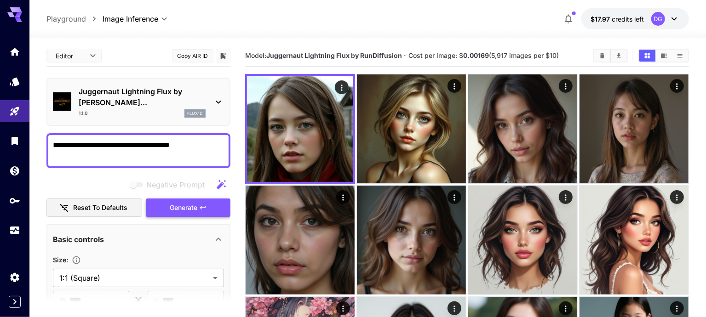
click at [194, 202] on span "Generate" at bounding box center [184, 207] width 28 height 11
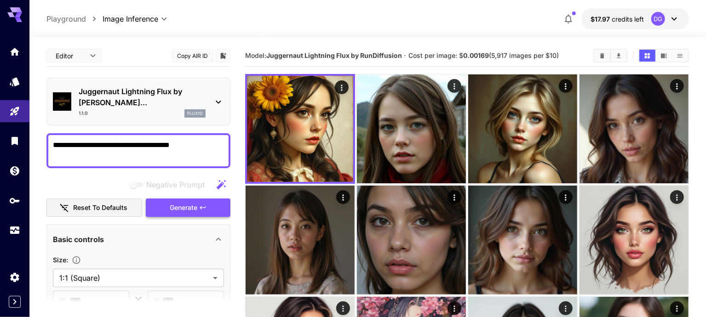
click at [194, 202] on span "Generate" at bounding box center [184, 207] width 28 height 11
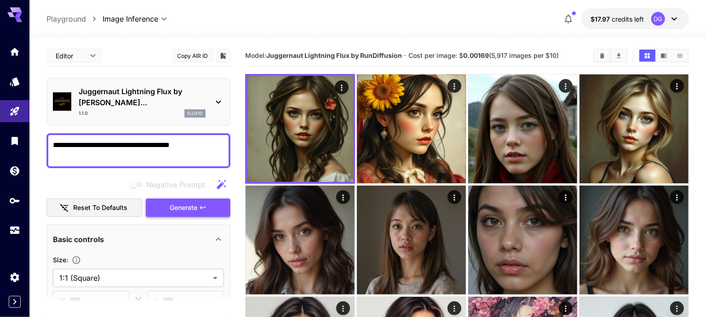
click at [194, 202] on span "Generate" at bounding box center [184, 207] width 28 height 11
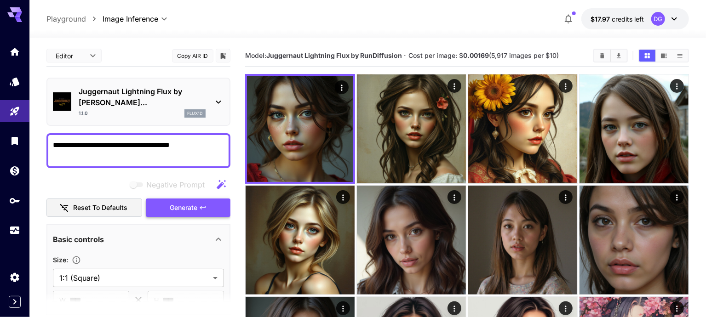
click at [207, 199] on button "Generate" at bounding box center [188, 208] width 85 height 19
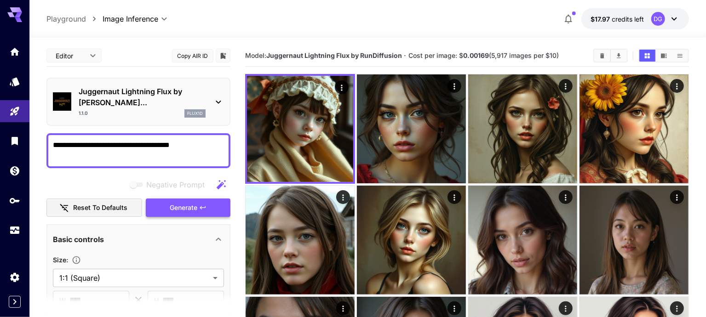
click at [213, 199] on button "Generate" at bounding box center [188, 208] width 85 height 19
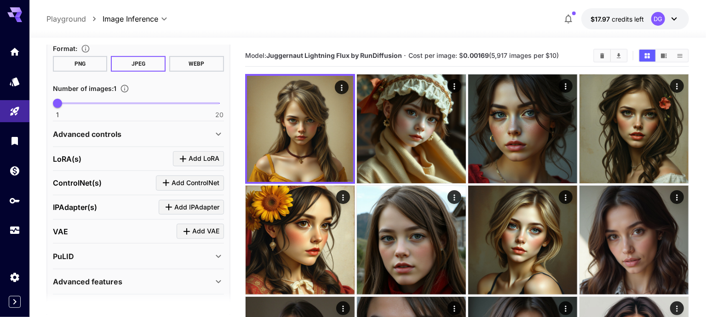
scroll to position [288, 0]
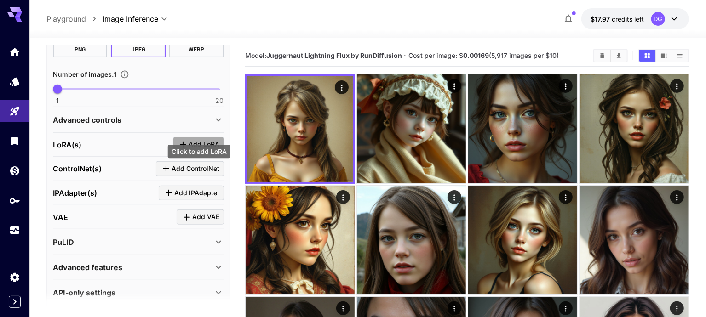
click at [176, 137] on button "Add LoRA" at bounding box center [198, 144] width 51 height 15
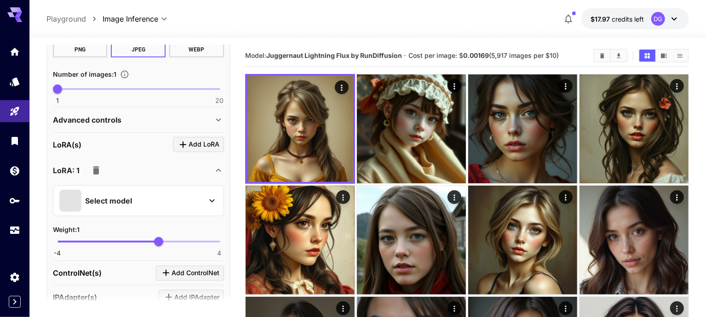
click at [142, 190] on div "Select model" at bounding box center [130, 201] width 143 height 22
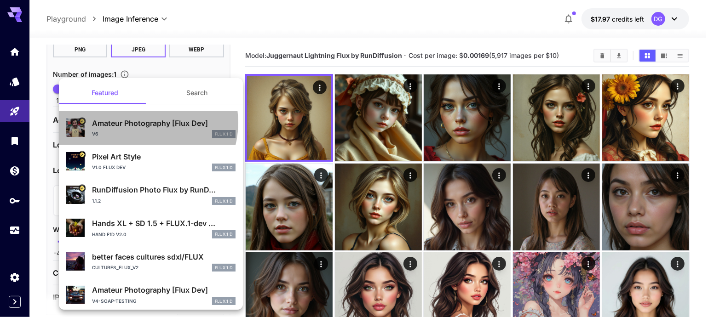
click at [146, 123] on p "Amateur Photography [Flux Dev]" at bounding box center [163, 123] width 143 height 11
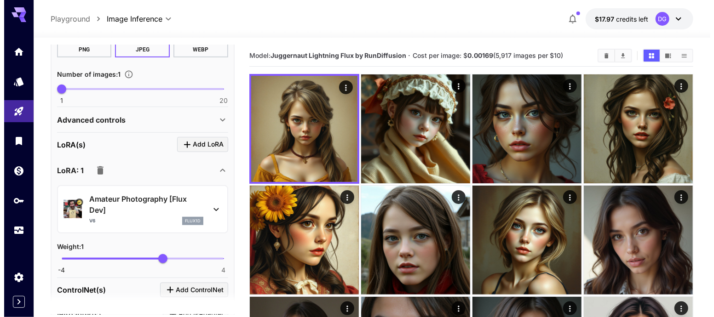
scroll to position [0, 0]
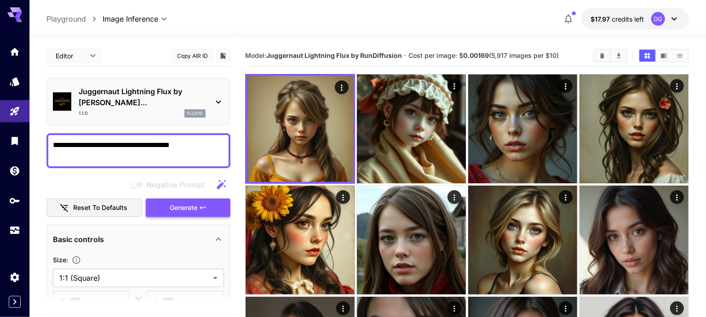
click at [208, 199] on button "Generate" at bounding box center [188, 208] width 85 height 19
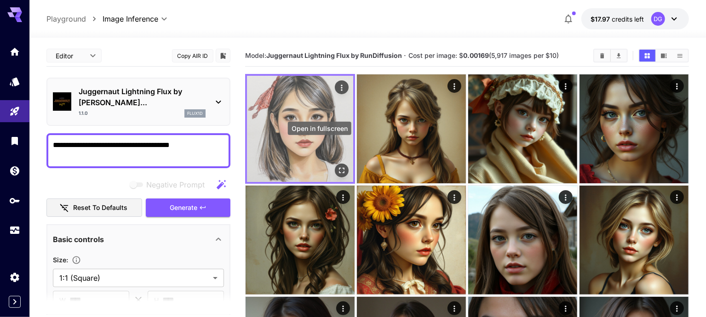
click at [337, 166] on icon "Open in fullscreen" at bounding box center [341, 170] width 9 height 9
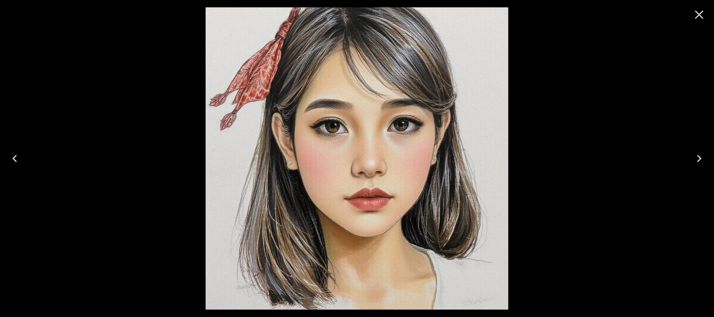
click at [701, 15] on icon "Close" at bounding box center [699, 14] width 15 height 15
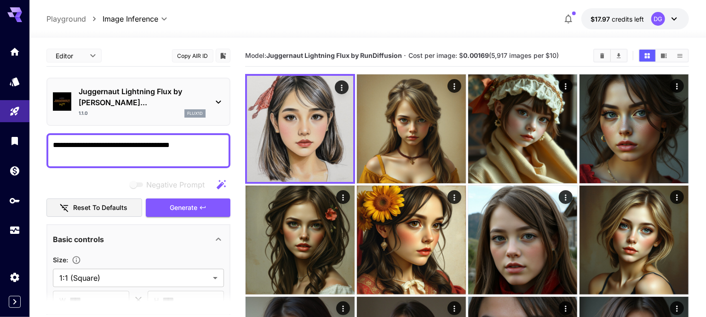
click at [202, 91] on p "Juggernaut Lightning Flux by [PERSON_NAME]..." at bounding box center [142, 97] width 127 height 22
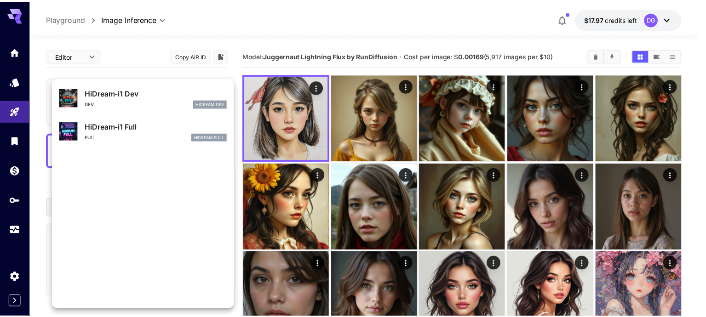
scroll to position [676, 0]
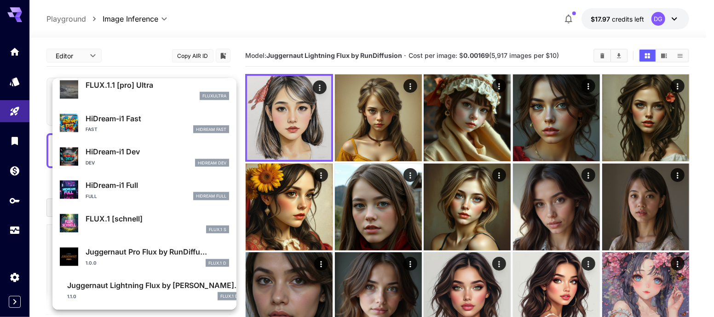
click at [169, 259] on div "1.0.0 FLUX.1 D" at bounding box center [157, 263] width 143 height 8
type input "**"
type input "*"
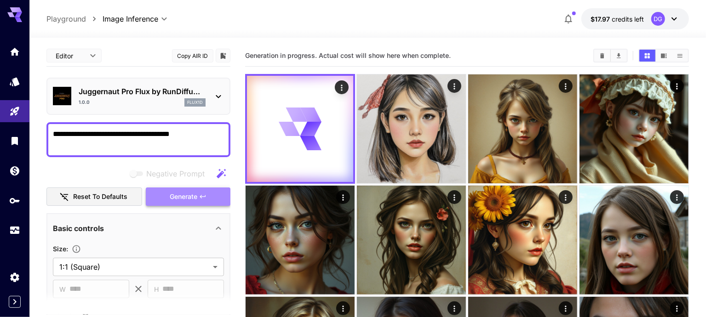
click at [197, 196] on span "Generate" at bounding box center [184, 196] width 28 height 11
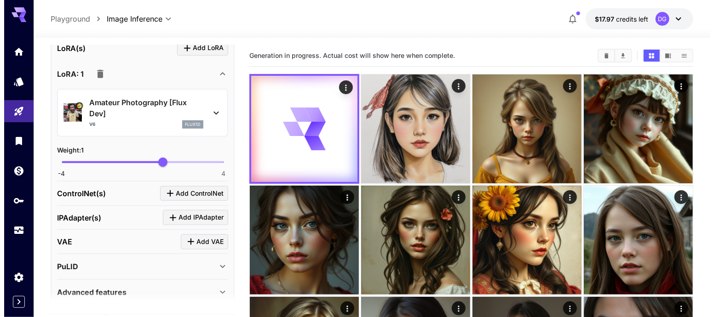
scroll to position [409, 0]
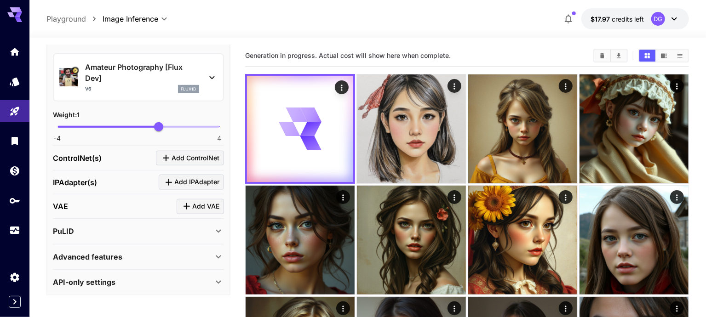
click at [124, 90] on div "v6 flux1d" at bounding box center [142, 89] width 114 height 8
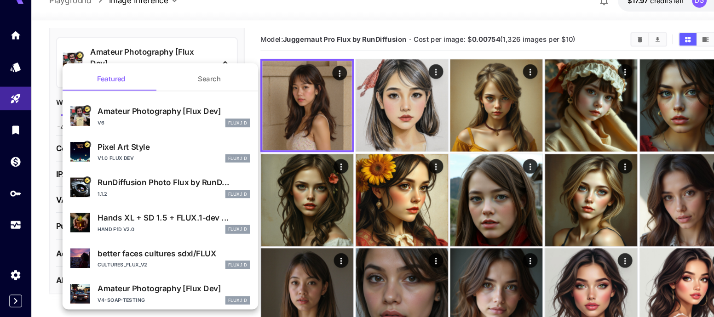
scroll to position [0, 0]
click at [316, 151] on div at bounding box center [357, 158] width 714 height 317
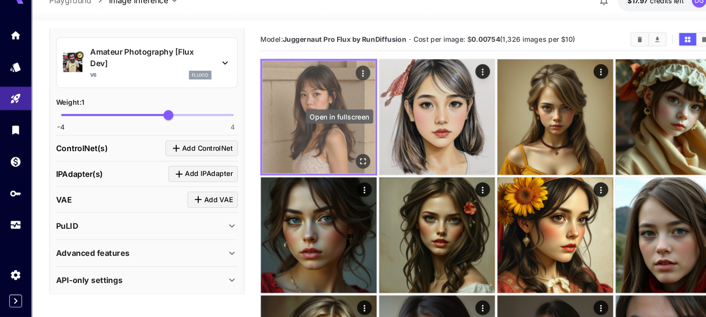
click at [337, 166] on icon "Open in fullscreen" at bounding box center [341, 170] width 9 height 9
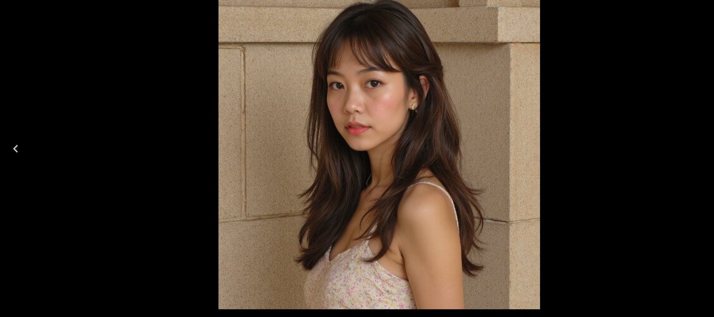
scroll to position [409, 0]
click at [86, 101] on div at bounding box center [357, 158] width 714 height 317
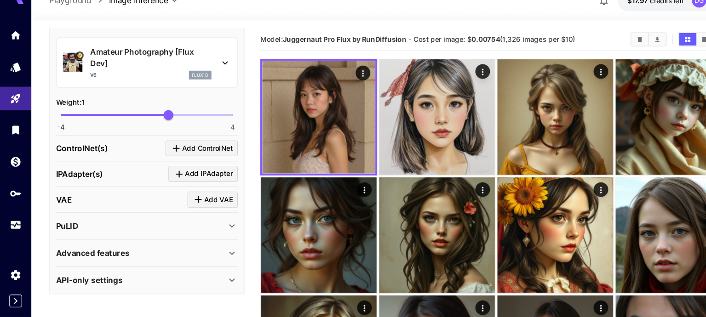
scroll to position [0, 0]
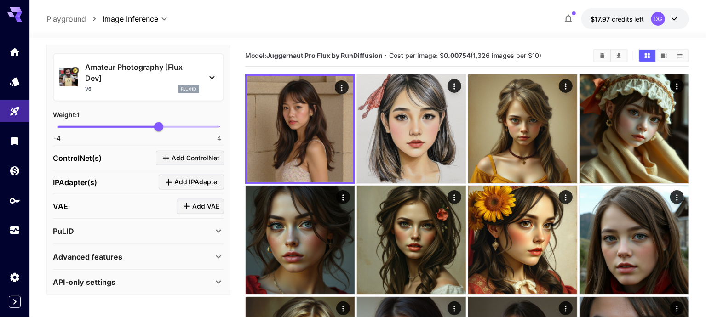
click at [148, 246] on div "Advanced features" at bounding box center [138, 257] width 171 height 22
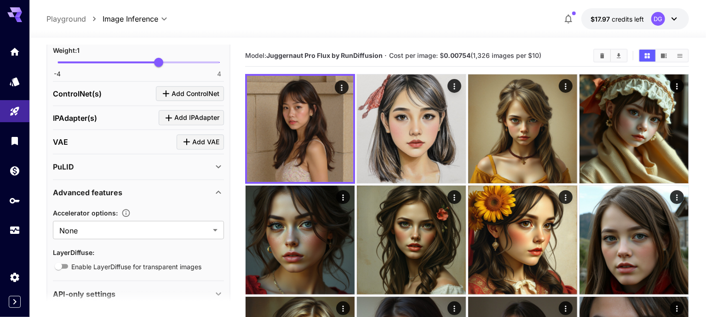
scroll to position [486, 0]
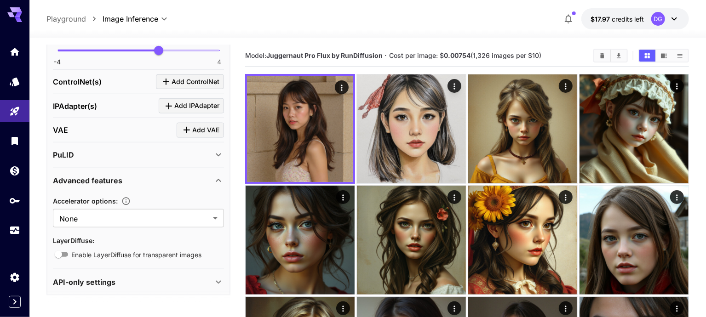
click at [151, 278] on div "API-only settings" at bounding box center [133, 282] width 160 height 11
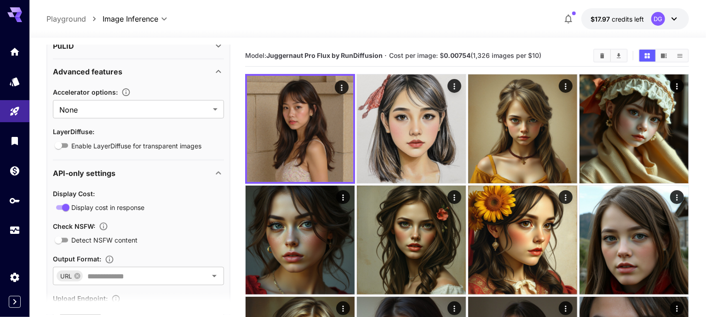
scroll to position [641, 0]
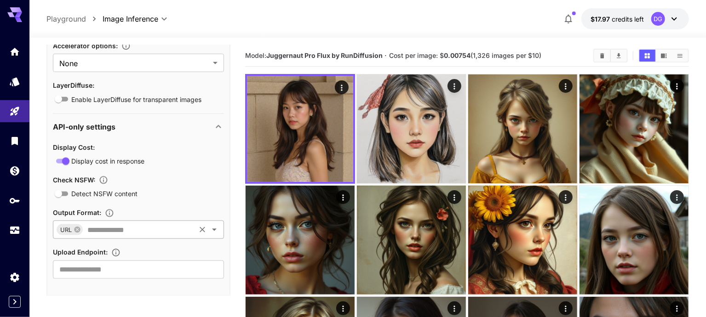
click at [203, 232] on div "URL ​" at bounding box center [138, 230] width 171 height 18
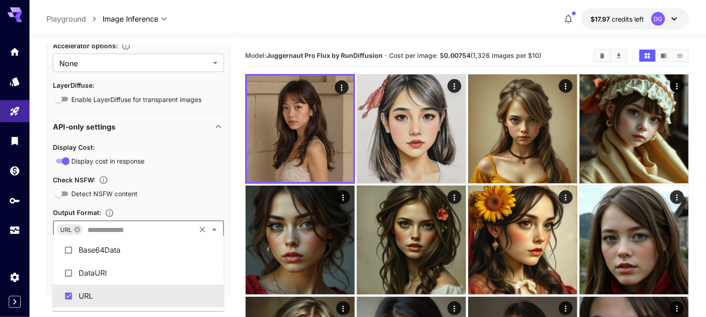
click at [198, 221] on div "URL ​" at bounding box center [138, 230] width 171 height 18
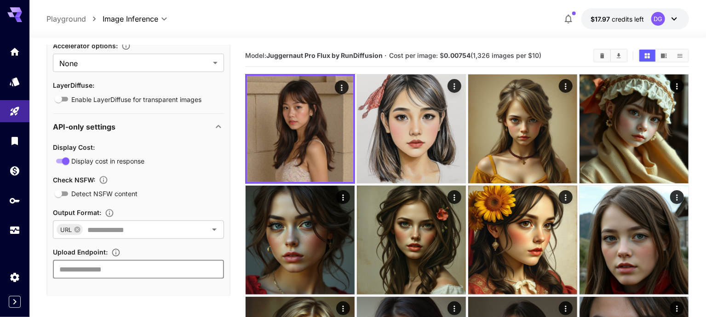
click at [183, 268] on input "text" at bounding box center [138, 270] width 171 height 18
click at [172, 208] on div "Output Format :" at bounding box center [138, 212] width 171 height 11
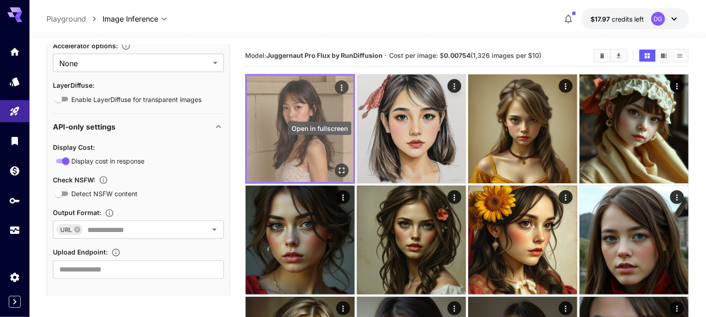
click at [337, 166] on icon "Open in fullscreen" at bounding box center [341, 170] width 9 height 9
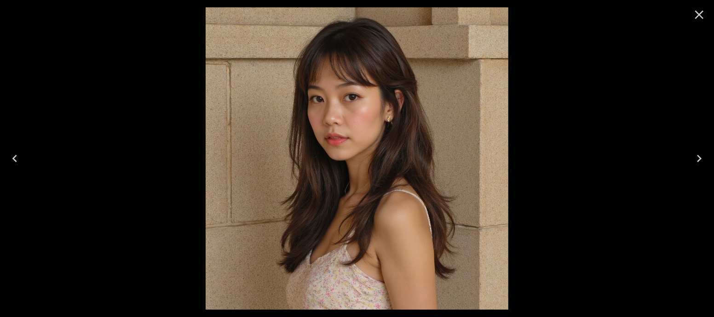
click at [699, 19] on icon "Close" at bounding box center [699, 14] width 15 height 15
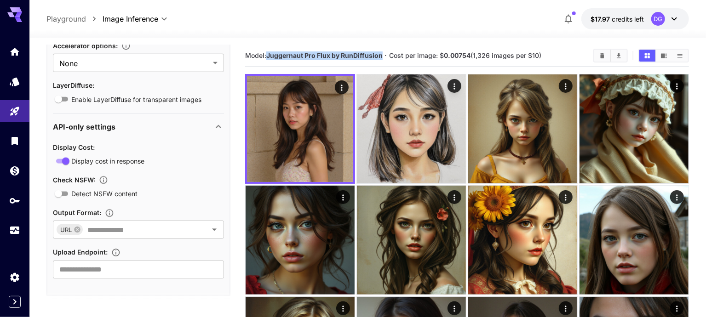
drag, startPoint x: 267, startPoint y: 54, endPoint x: 383, endPoint y: 51, distance: 115.9
click at [383, 51] on section "Model: Juggernaut Pro Flux by RunDiffusion · Cost per image: $ 0.00754 (1,326 i…" at bounding box center [415, 55] width 341 height 11
click at [401, 56] on span "Cost per image: $ 0.00754 (1,326 images per $10)" at bounding box center [465, 56] width 152 height 8
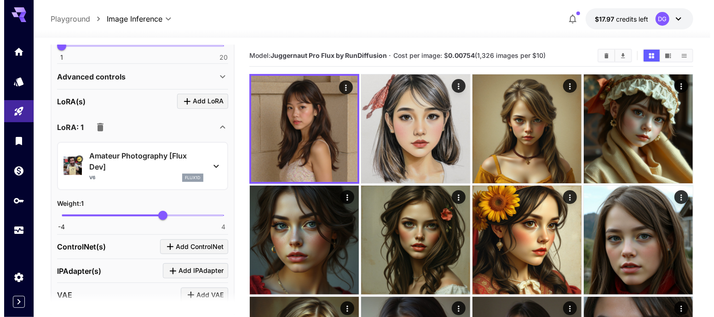
scroll to position [320, 0]
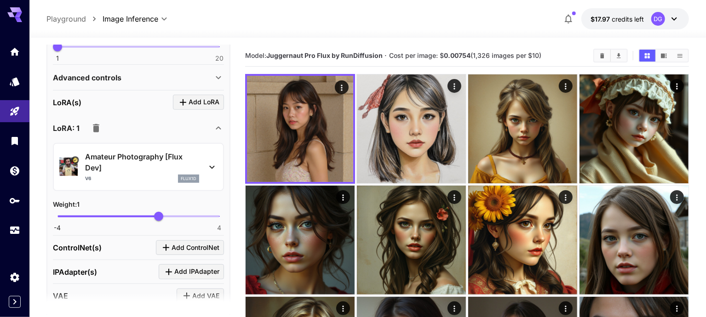
click at [104, 154] on p "Amateur Photography [Flux Dev]" at bounding box center [142, 162] width 114 height 22
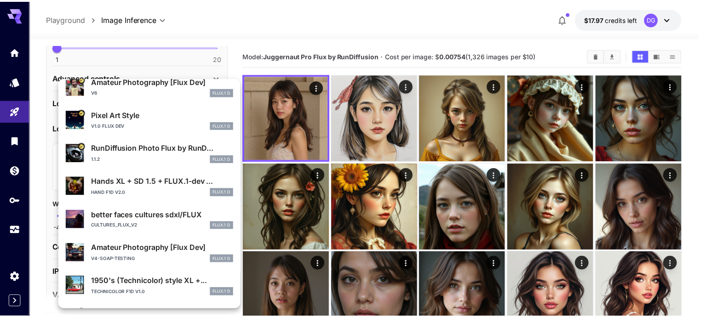
scroll to position [46, 0]
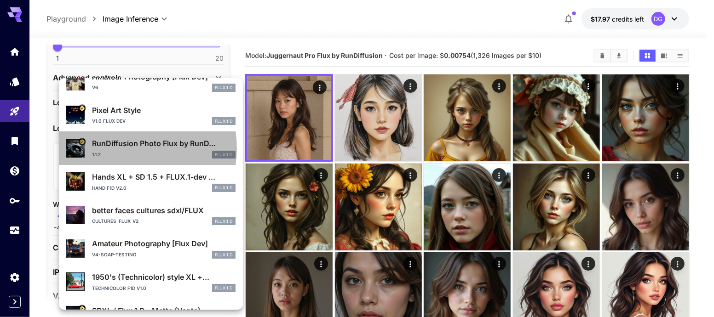
click at [126, 149] on p "RunDiffusion Photo Flux by RunD..." at bounding box center [163, 143] width 143 height 11
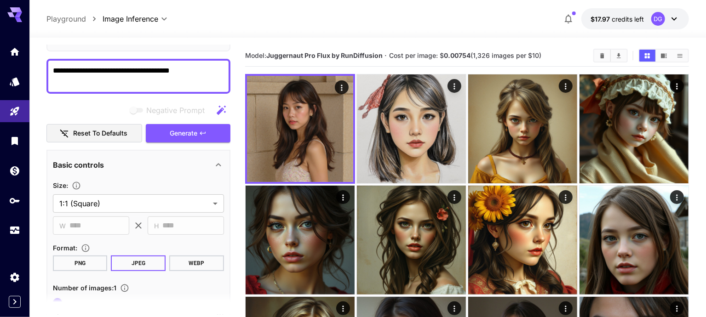
scroll to position [0, 0]
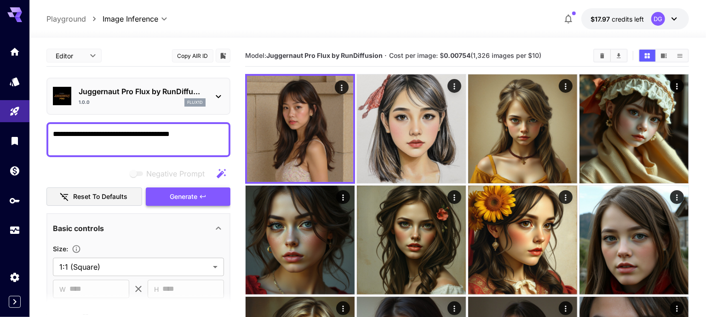
click at [202, 193] on icon "button" at bounding box center [202, 196] width 7 height 7
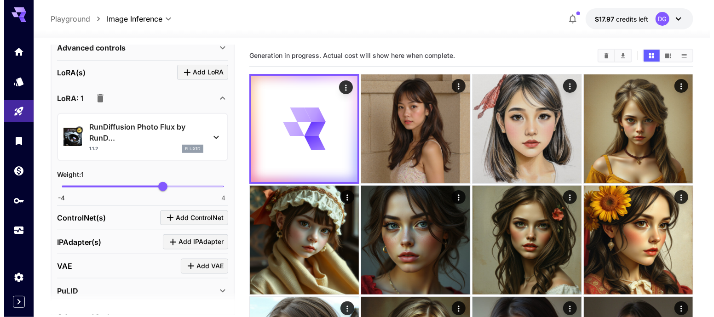
scroll to position [353, 0]
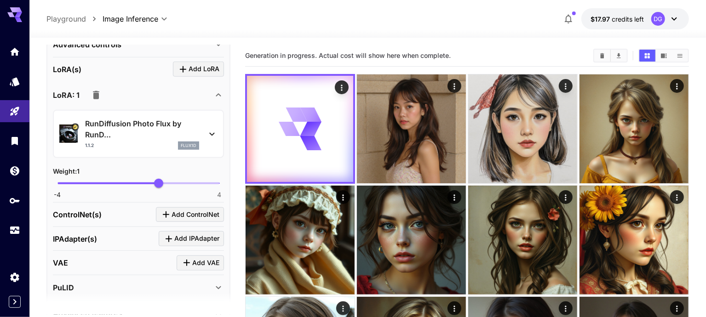
click at [138, 123] on p "RunDiffusion Photo Flux by RunD..." at bounding box center [142, 129] width 114 height 22
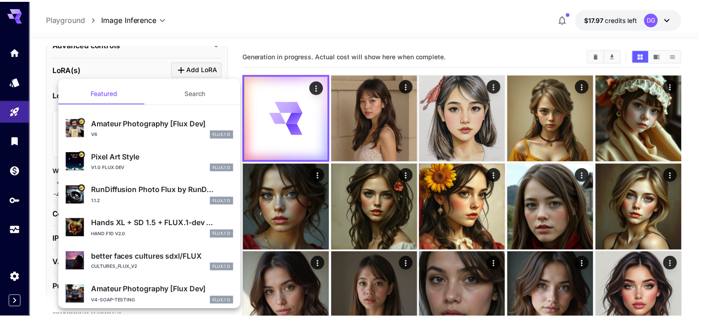
scroll to position [172, 0]
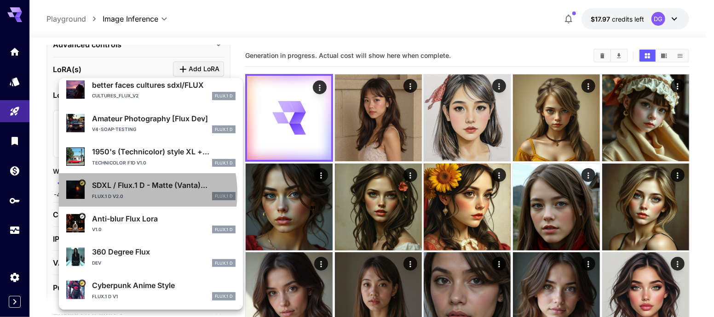
click at [123, 193] on div "Flux.1 D v2.0 FLUX.1 D" at bounding box center [163, 196] width 143 height 8
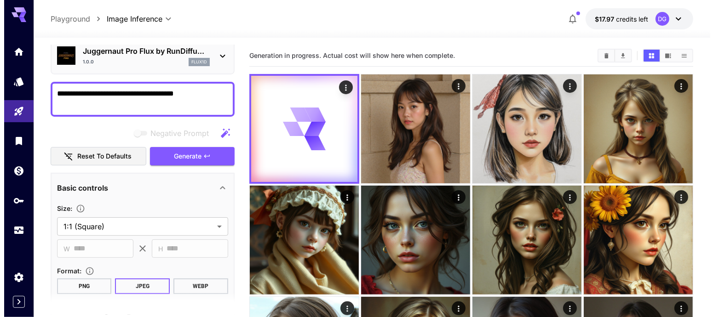
scroll to position [0, 0]
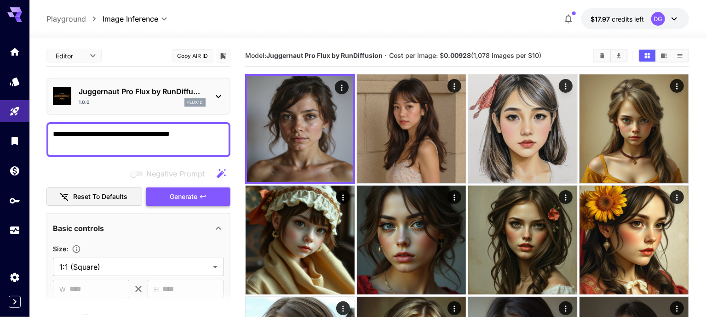
click at [211, 188] on button "Generate" at bounding box center [188, 197] width 85 height 19
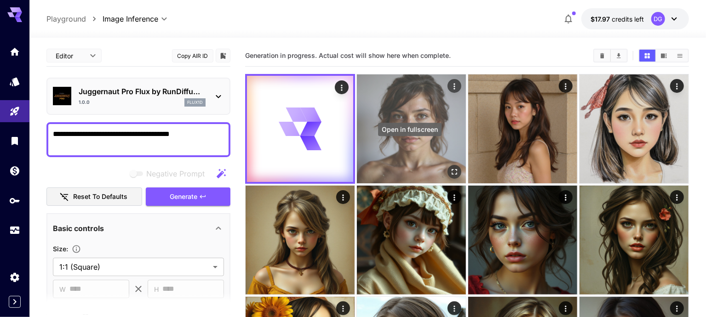
click at [450, 167] on icon "Open in fullscreen" at bounding box center [454, 171] width 9 height 9
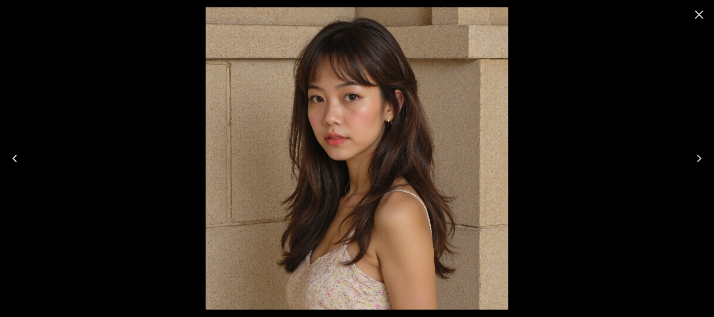
click at [699, 17] on icon "Close" at bounding box center [699, 14] width 15 height 15
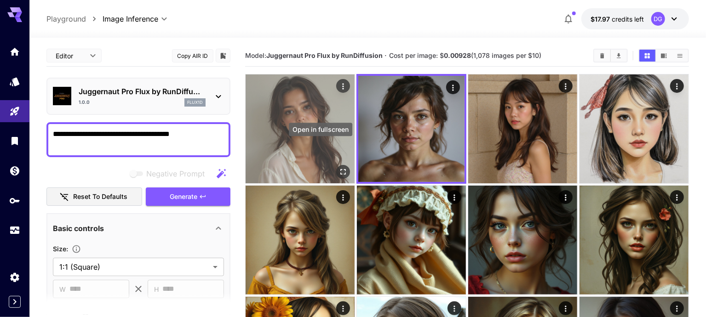
click at [340, 169] on icon "Open in fullscreen" at bounding box center [343, 172] width 6 height 6
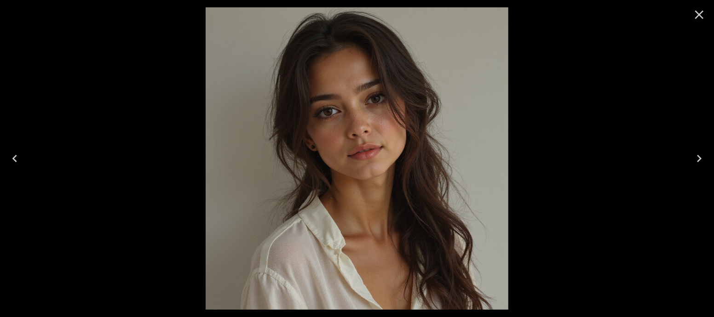
drag, startPoint x: 0, startPoint y: 0, endPoint x: 703, endPoint y: 12, distance: 703.2
click at [703, 12] on icon "Close" at bounding box center [699, 14] width 15 height 15
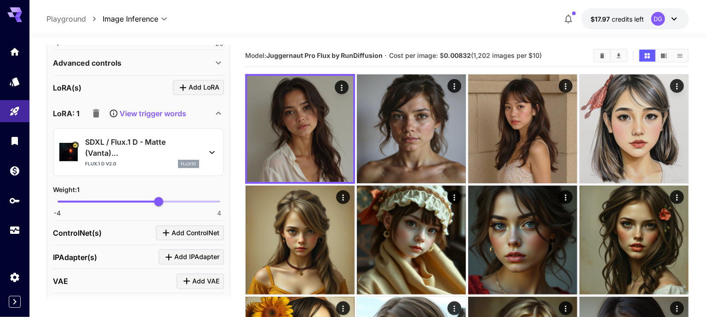
scroll to position [332, 0]
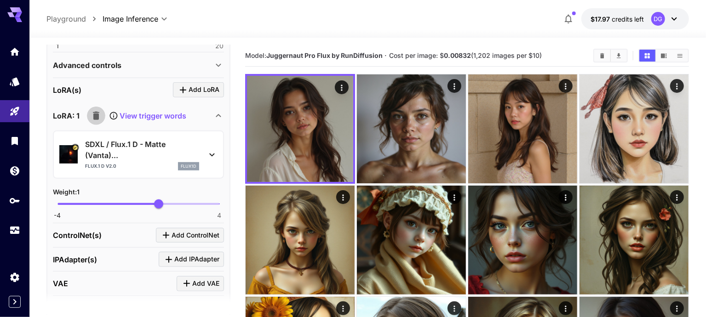
click at [97, 114] on icon "button" at bounding box center [96, 116] width 6 height 8
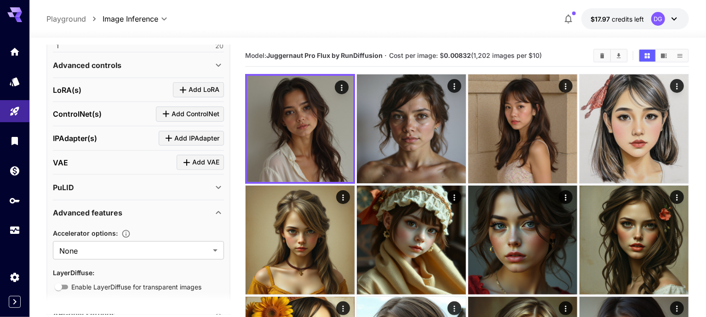
scroll to position [0, 0]
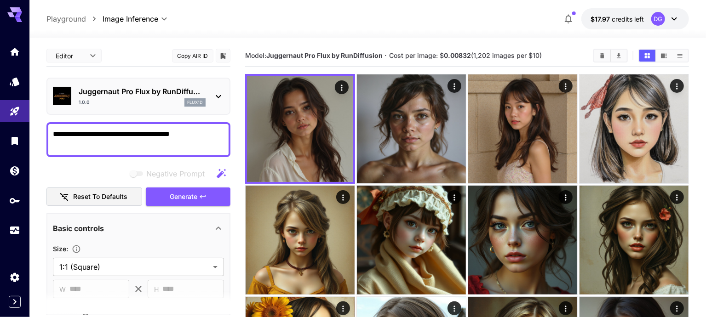
click at [60, 132] on textarea "**********" at bounding box center [139, 140] width 172 height 22
click at [60, 135] on textarea "**********" at bounding box center [139, 140] width 172 height 22
type textarea "**********"
click at [185, 199] on span "Generate" at bounding box center [184, 196] width 28 height 11
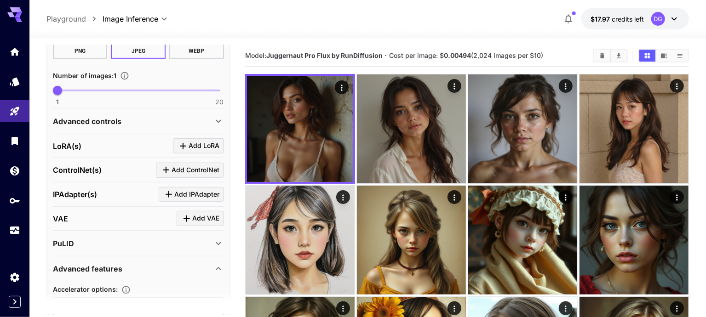
scroll to position [275, 0]
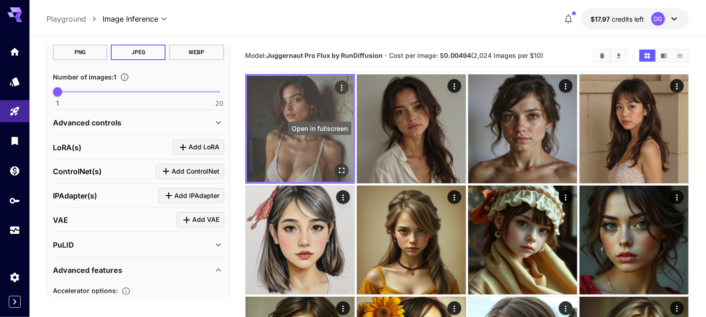
click at [335, 164] on button "Open in fullscreen" at bounding box center [342, 171] width 14 height 14
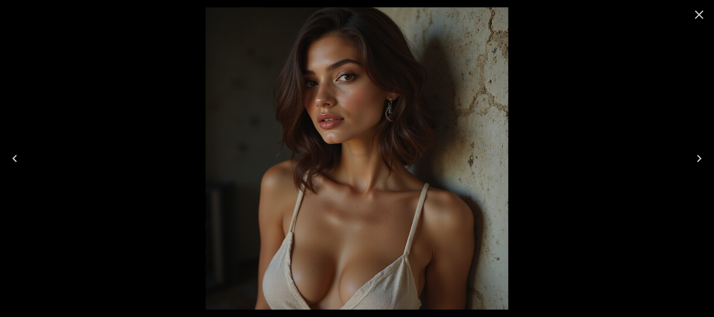
click at [698, 21] on icon "Close" at bounding box center [699, 14] width 15 height 15
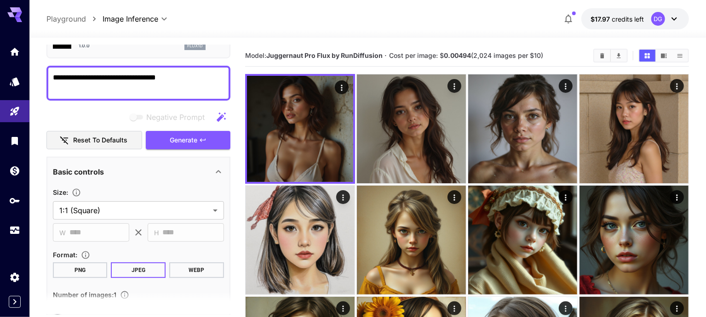
scroll to position [0, 0]
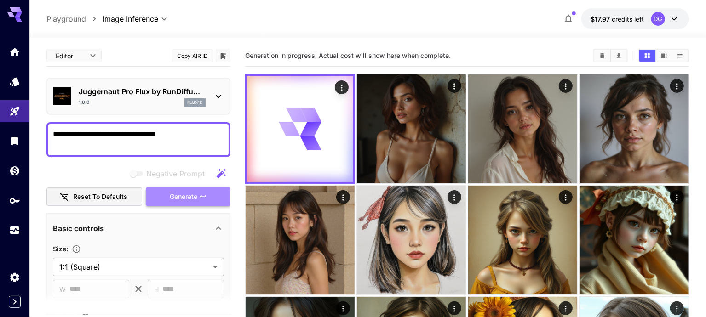
click at [204, 202] on button "Generate" at bounding box center [188, 197] width 85 height 19
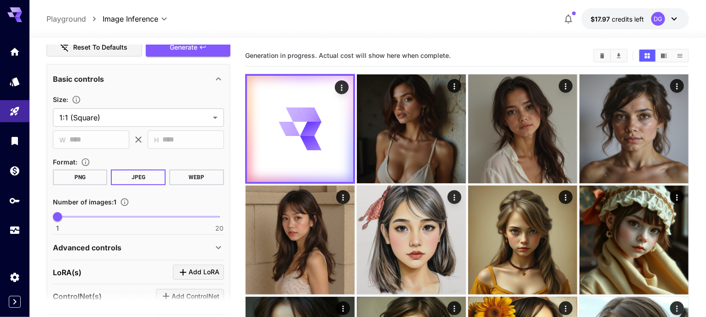
click at [72, 175] on button "PNG" at bounding box center [80, 178] width 55 height 16
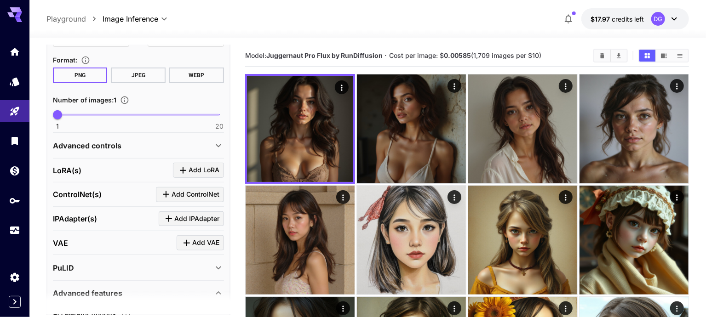
scroll to position [0, 0]
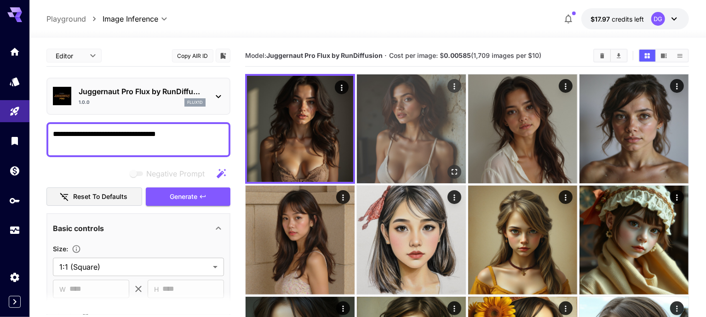
click at [397, 102] on img at bounding box center [411, 128] width 109 height 109
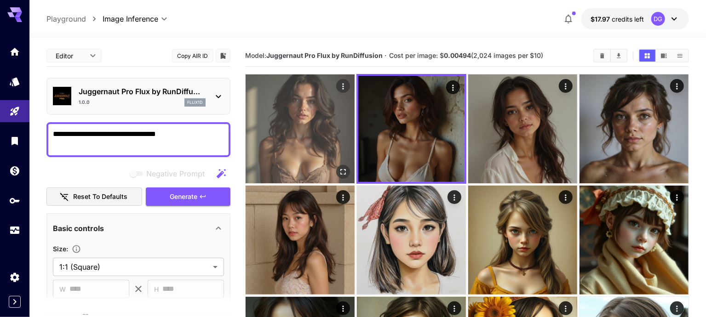
click at [305, 115] on img at bounding box center [300, 128] width 109 height 109
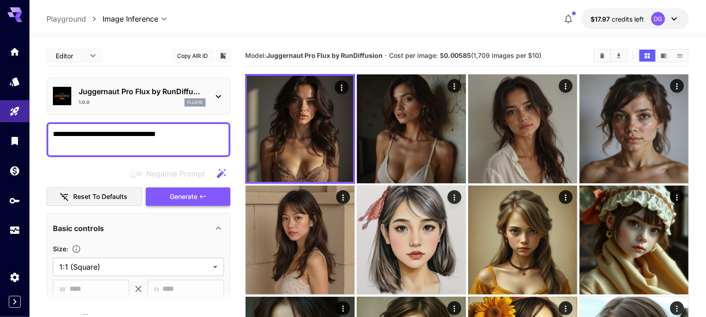
click at [197, 196] on span "Generate" at bounding box center [184, 196] width 28 height 11
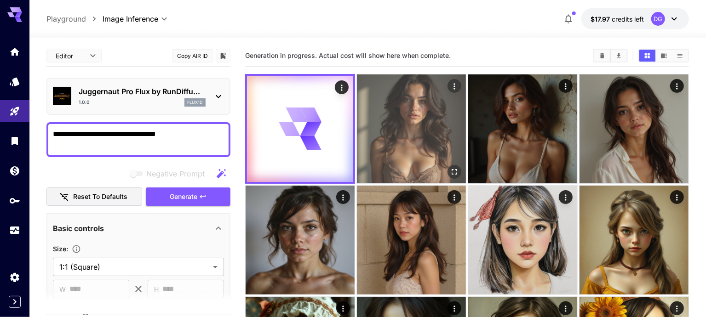
click at [385, 123] on img at bounding box center [411, 128] width 109 height 109
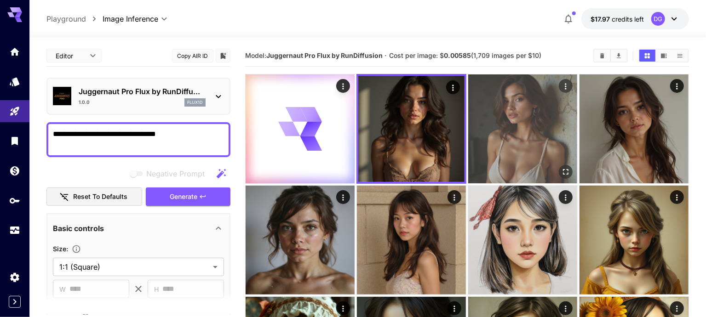
click at [468, 116] on img at bounding box center [522, 128] width 109 height 109
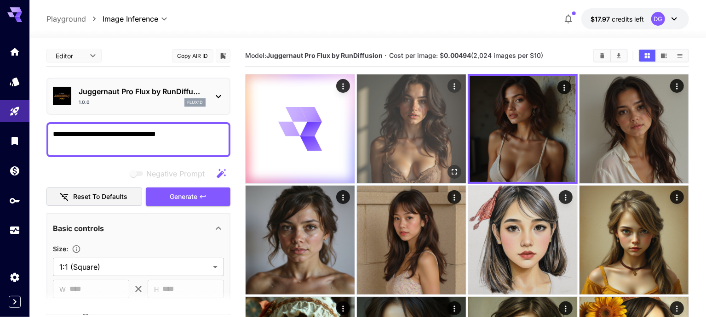
click at [376, 113] on img at bounding box center [411, 128] width 109 height 109
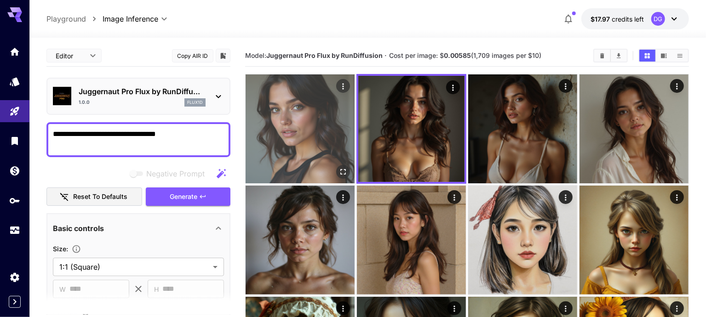
click at [303, 118] on img at bounding box center [300, 128] width 109 height 109
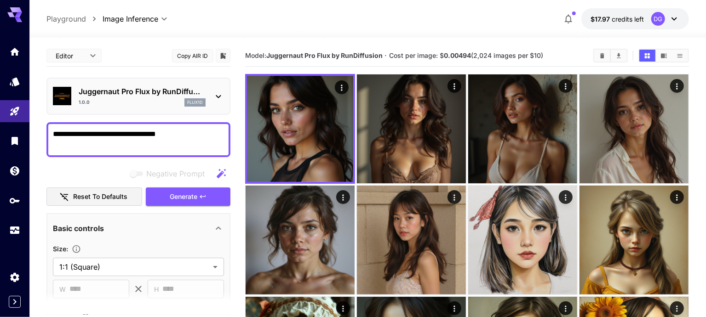
scroll to position [81, 0]
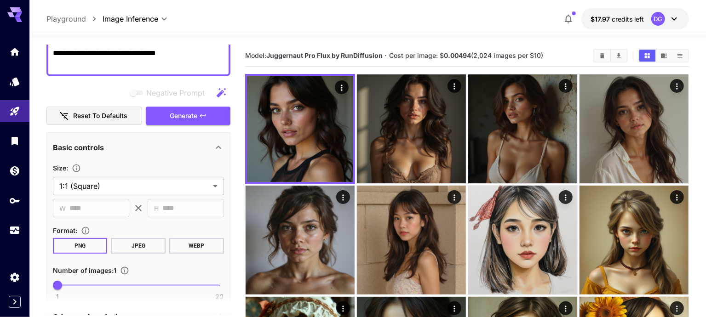
click at [128, 244] on button "JPEG" at bounding box center [138, 246] width 55 height 16
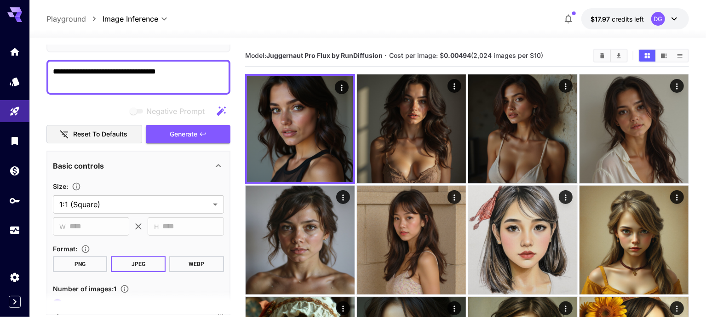
scroll to position [0, 0]
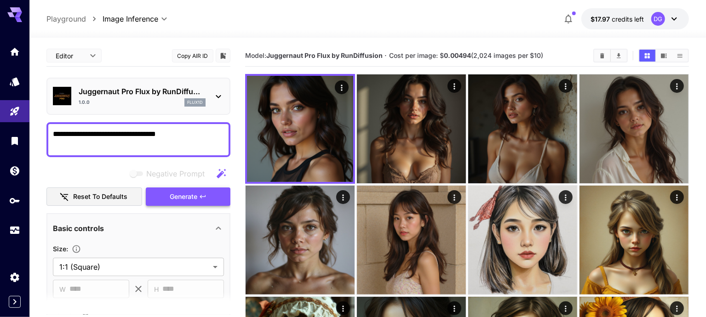
click at [180, 198] on span "Generate" at bounding box center [184, 196] width 28 height 11
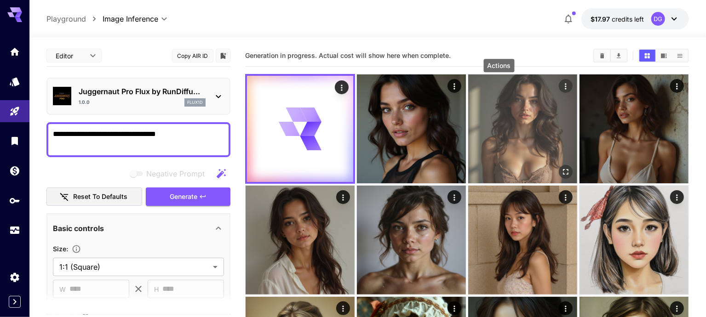
click at [561, 82] on icon "Actions" at bounding box center [565, 86] width 9 height 9
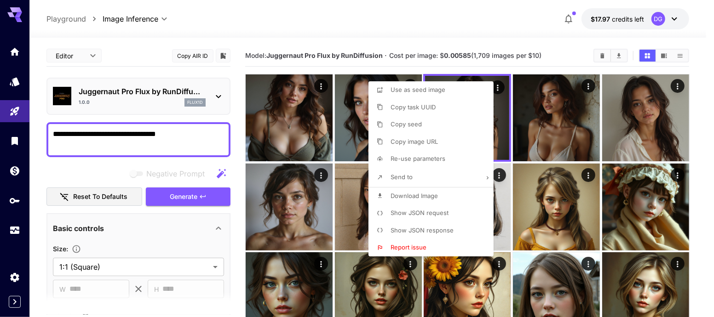
click at [276, 98] on div at bounding box center [357, 158] width 714 height 317
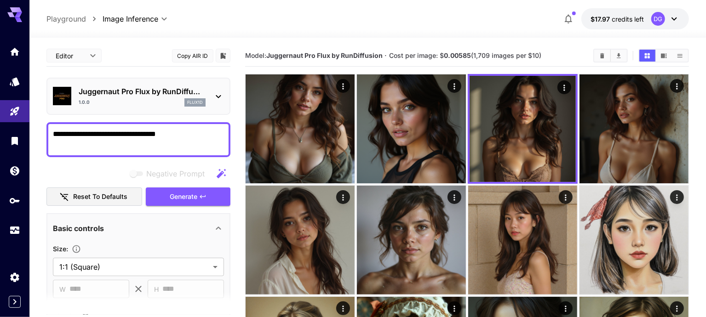
click at [276, 98] on img at bounding box center [300, 128] width 109 height 109
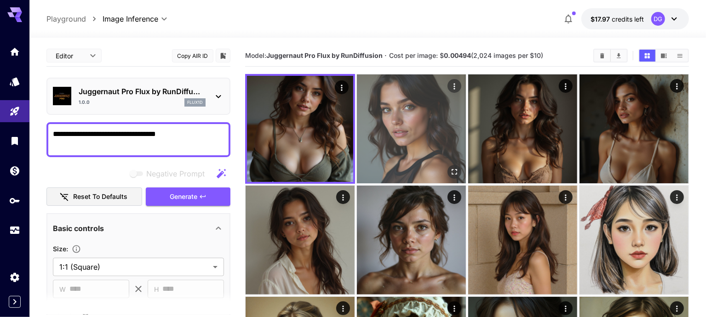
click at [357, 114] on img at bounding box center [411, 128] width 109 height 109
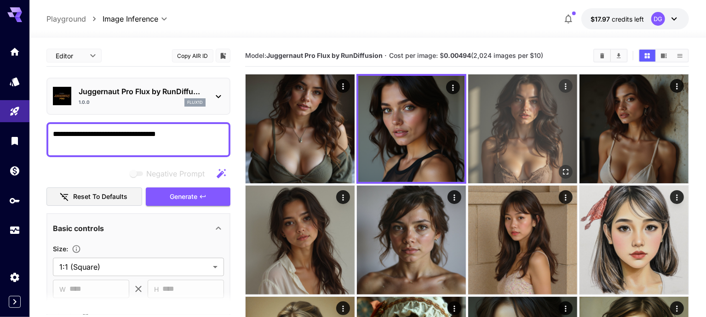
click at [472, 109] on img at bounding box center [522, 128] width 109 height 109
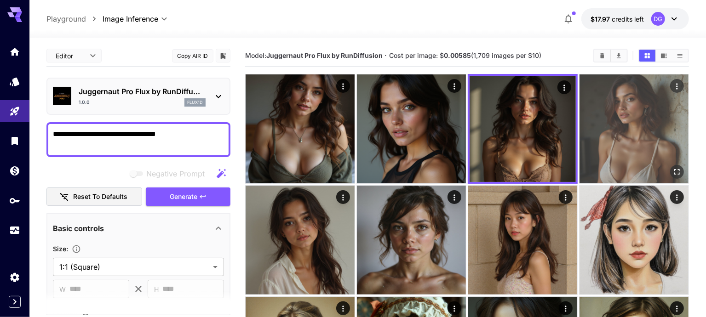
click at [579, 115] on img at bounding box center [633, 128] width 109 height 109
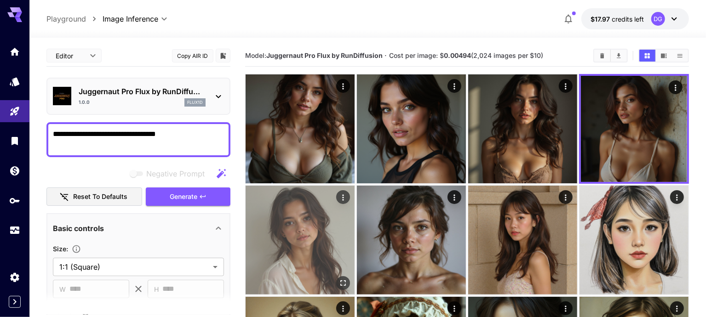
click at [355, 186] on img at bounding box center [300, 240] width 109 height 109
